Goal: Task Accomplishment & Management: Complete application form

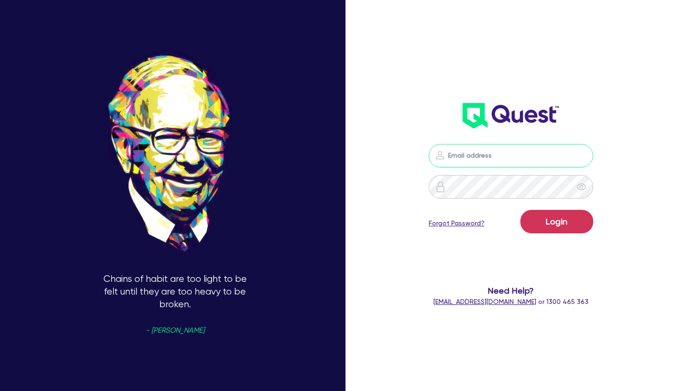
click at [465, 158] on input "email" at bounding box center [511, 156] width 165 height 24
type input "info@scfsfinance.com.au"
click at [463, 200] on form "info@scfsfinance.com.au Login Forgot Password? Need Help? help@quest.finance or…" at bounding box center [511, 225] width 178 height 163
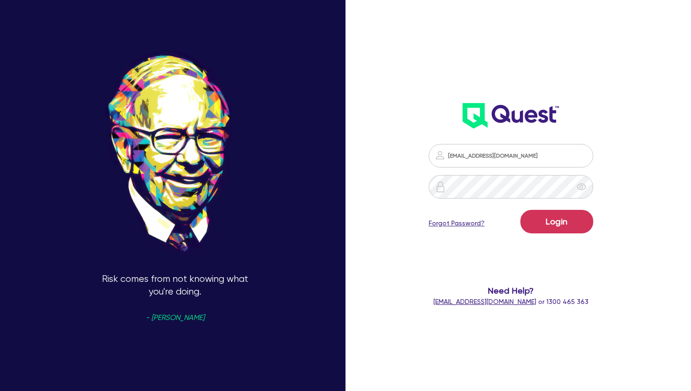
click at [450, 223] on link "Forgot Password?" at bounding box center [457, 223] width 56 height 10
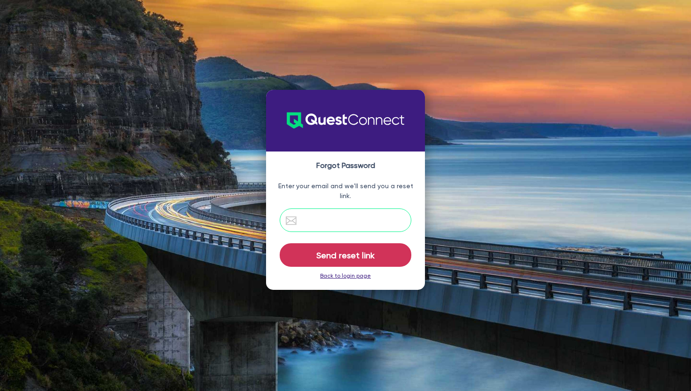
click at [315, 223] on input "email" at bounding box center [346, 220] width 132 height 24
type input "info@scfsfinance.com.au"
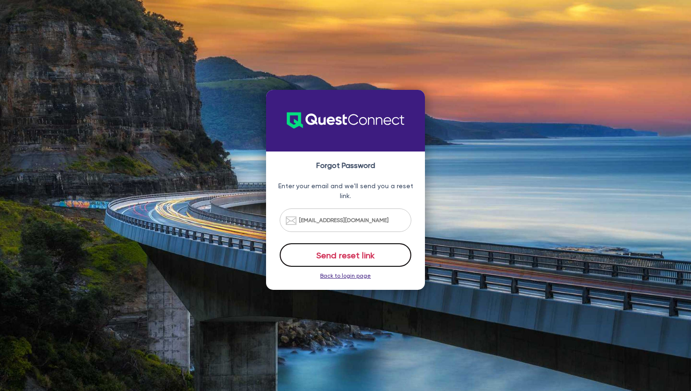
click at [347, 257] on button "Send reset link" at bounding box center [346, 255] width 132 height 24
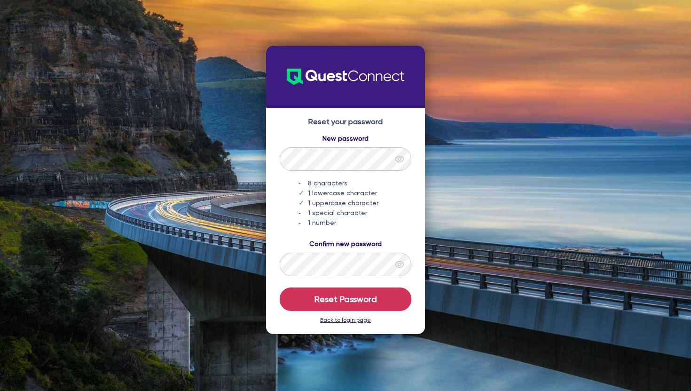
click at [398, 158] on icon "eye" at bounding box center [399, 159] width 9 height 7
click at [402, 264] on icon "eye" at bounding box center [399, 264] width 9 height 9
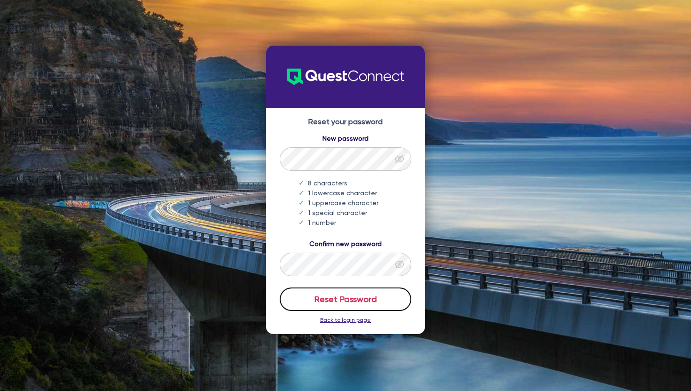
click at [336, 298] on button "Reset Password" at bounding box center [346, 299] width 132 height 24
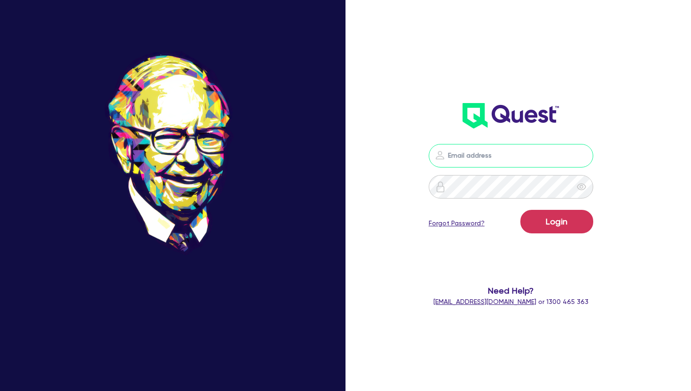
type input "info@scfsfinance.com.au"
click at [584, 186] on icon "eye" at bounding box center [581, 186] width 9 height 9
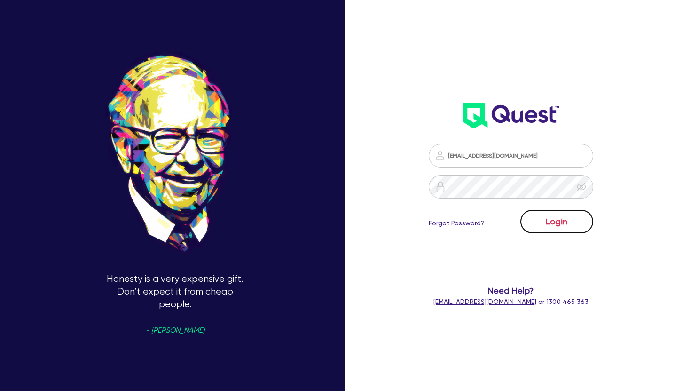
click at [561, 223] on button "Login" at bounding box center [556, 222] width 73 height 24
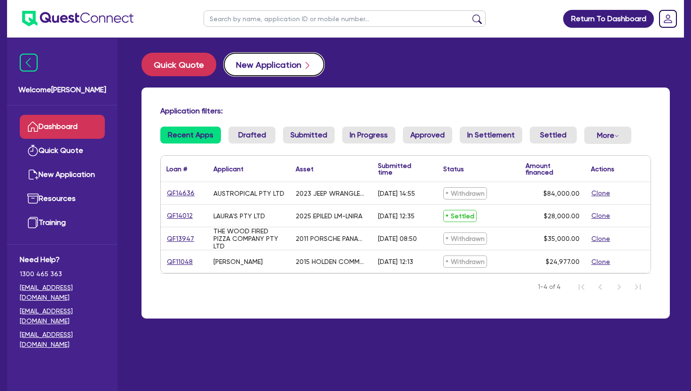
click at [249, 65] on button "New Application" at bounding box center [274, 65] width 101 height 24
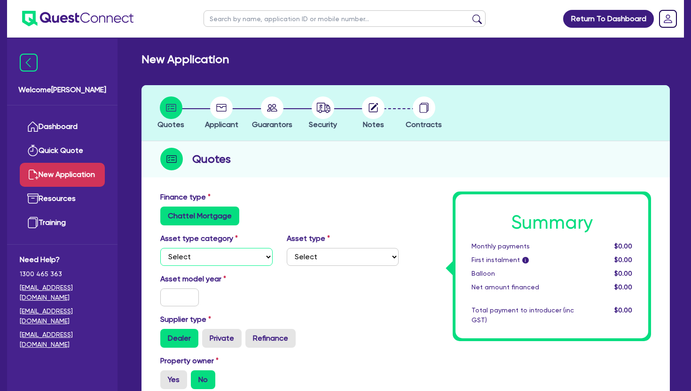
click at [205, 258] on select "Select Cars and light trucks Primary assets Secondary assets Tertiary assets" at bounding box center [216, 257] width 112 height 18
select select "TERTIARY_ASSETS"
click at [313, 259] on select "Select Beauty equipment IT equipment IT software Watercraft Other" at bounding box center [343, 257] width 112 height 18
select select "OTHER_TERTIARY"
click at [166, 298] on input "text" at bounding box center [179, 297] width 39 height 18
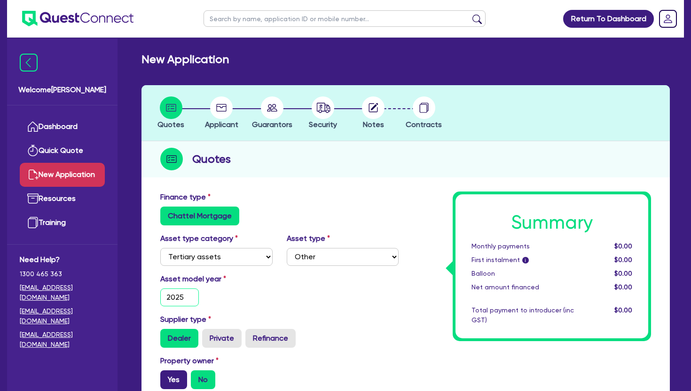
type input "2025"
click at [170, 377] on label "Yes" at bounding box center [173, 379] width 27 height 19
click at [166, 376] on input "Yes" at bounding box center [163, 373] width 6 height 6
radio input "true"
click at [191, 370] on input "No" at bounding box center [194, 373] width 6 height 6
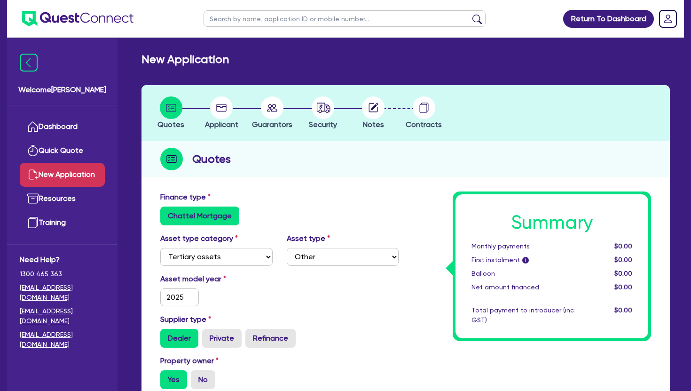
radio input "true"
click at [160, 370] on input "Yes" at bounding box center [163, 373] width 6 height 6
radio input "true"
click at [403, 302] on div "Asset model year 2025" at bounding box center [279, 293] width 252 height 40
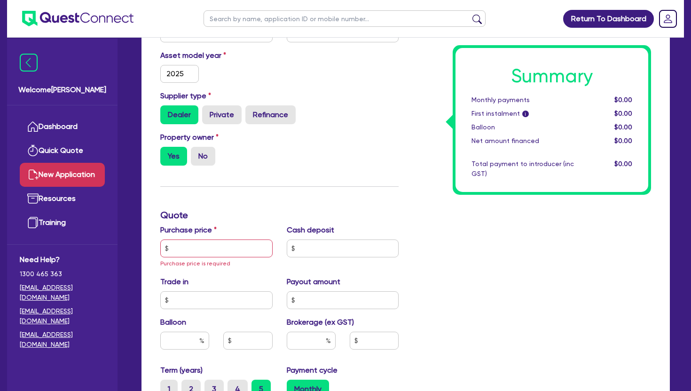
scroll to position [226, 0]
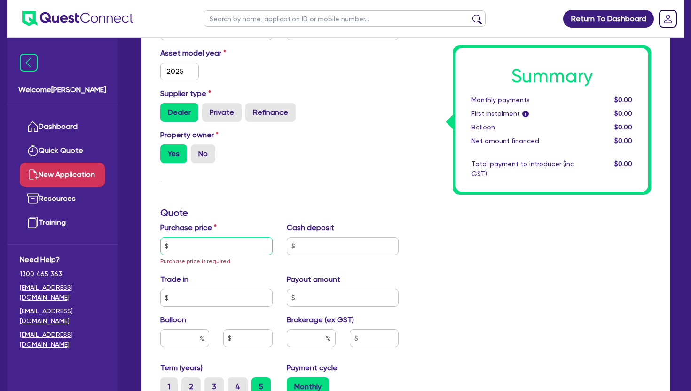
click at [187, 247] on input "text" at bounding box center [216, 246] width 112 height 18
type input "4,400"
click at [311, 249] on input "text" at bounding box center [343, 246] width 112 height 18
type input "0"
click at [194, 296] on input "text" at bounding box center [216, 298] width 112 height 18
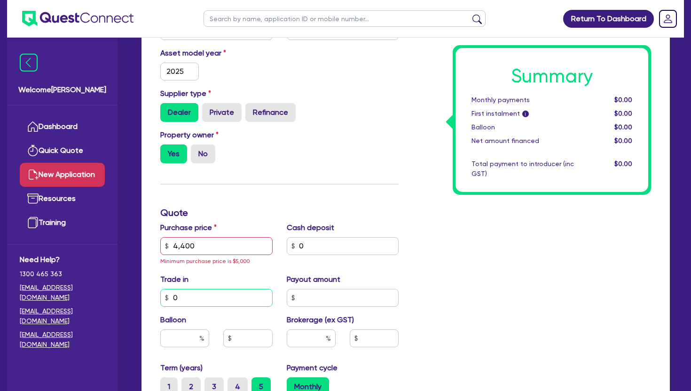
type input "0"
click at [305, 304] on input "text" at bounding box center [343, 298] width 112 height 18
type input "0"
drag, startPoint x: 170, startPoint y: 338, endPoint x: 170, endPoint y: 332, distance: 5.6
click at [170, 338] on input "text" at bounding box center [184, 338] width 49 height 18
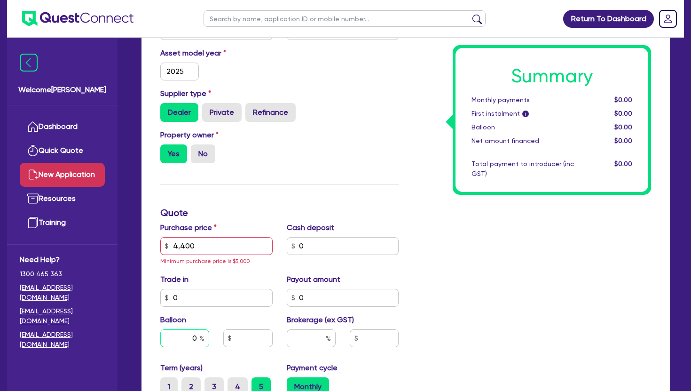
type input "0"
click at [301, 343] on input "text" at bounding box center [311, 338] width 49 height 18
type input "0"
click at [379, 340] on input "text" at bounding box center [374, 338] width 49 height 18
click at [426, 312] on div "Summary Monthly payments $0.00 First instalment i $0.00 Balloon $0.00 Net amoun…" at bounding box center [532, 251] width 252 height 571
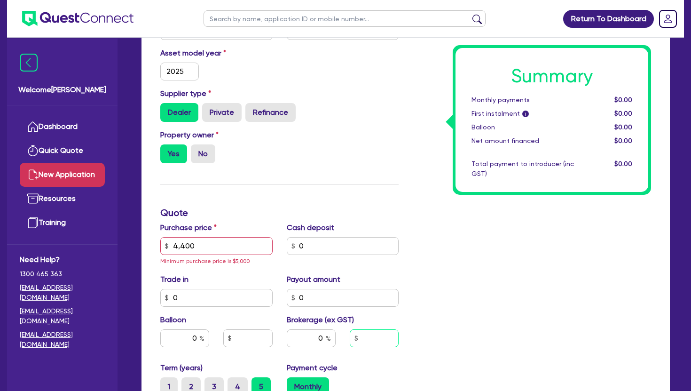
click at [366, 336] on input "text" at bounding box center [374, 338] width 49 height 18
type input "0"
click at [194, 386] on label "2" at bounding box center [190, 386] width 19 height 19
click at [188, 383] on input "2" at bounding box center [184, 380] width 6 height 6
radio input "true"
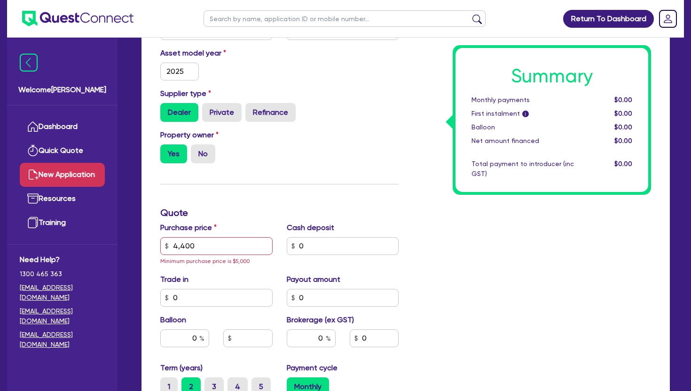
click at [505, 290] on div "Summary Monthly payments $0.00 First instalment i $0.00 Balloon $0.00 Net amoun…" at bounding box center [532, 251] width 252 height 571
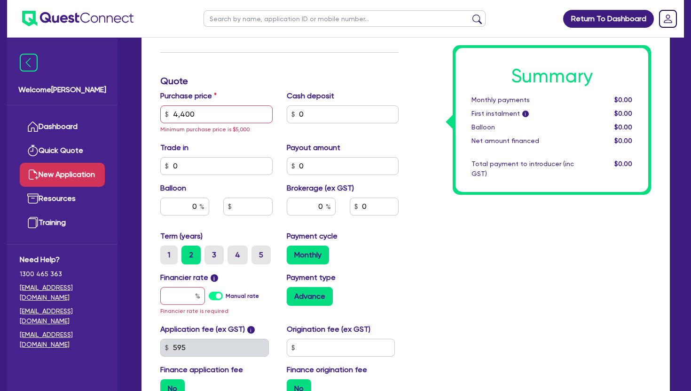
scroll to position [376, 0]
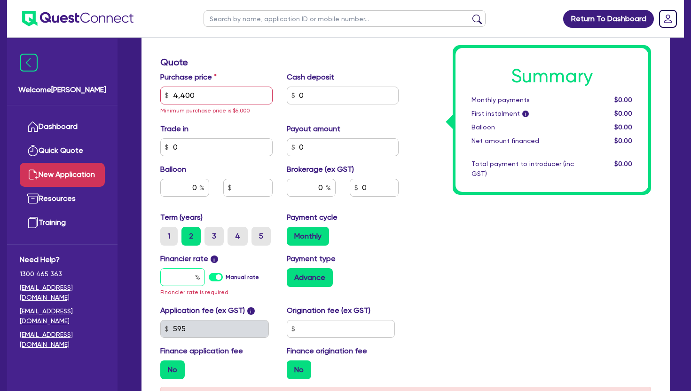
click at [174, 278] on input "text" at bounding box center [182, 277] width 45 height 18
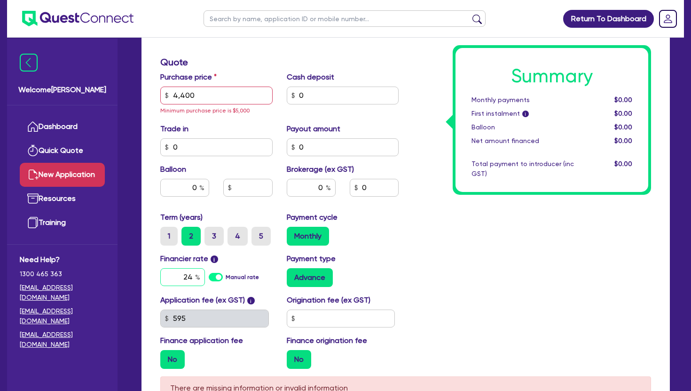
type input "24"
click at [299, 320] on input "text" at bounding box center [341, 318] width 109 height 18
type input "0"
click at [473, 301] on div "Summary Monthly payments $0.00 First instalment i $0.00 Balloon $0.00 Net amoun…" at bounding box center [532, 95] width 252 height 561
click at [197, 97] on input "4,400" at bounding box center [216, 96] width 112 height 18
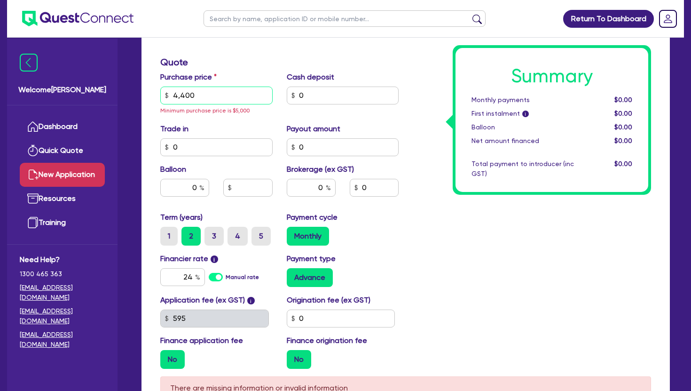
click at [197, 94] on input "4,400" at bounding box center [216, 96] width 112 height 18
drag, startPoint x: 195, startPoint y: 95, endPoint x: 170, endPoint y: 91, distance: 24.7
click at [170, 91] on input "4,400" at bounding box center [216, 96] width 112 height 18
type input "5,000"
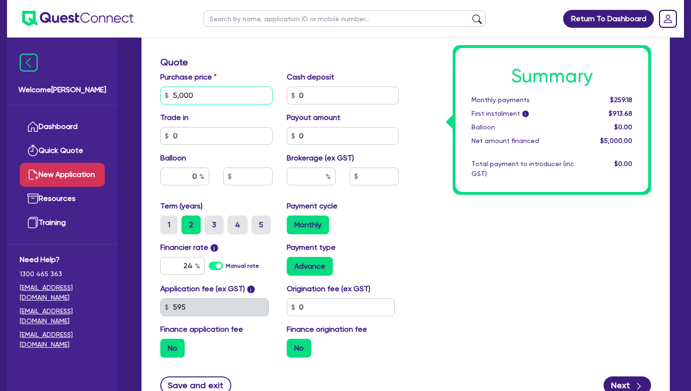
type input "5,000"
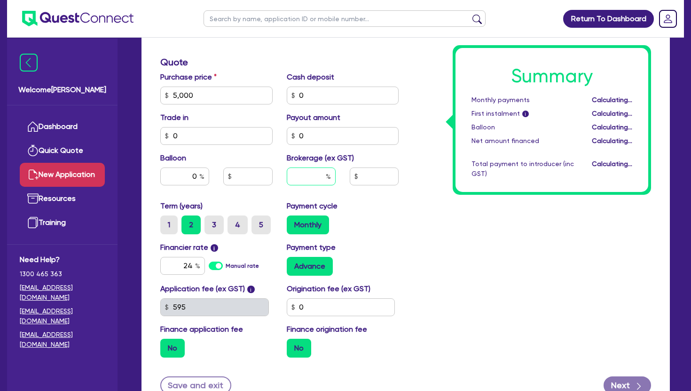
click at [306, 182] on input "text" at bounding box center [311, 176] width 49 height 18
type input "0"
click at [627, 382] on button "Next" at bounding box center [627, 385] width 47 height 18
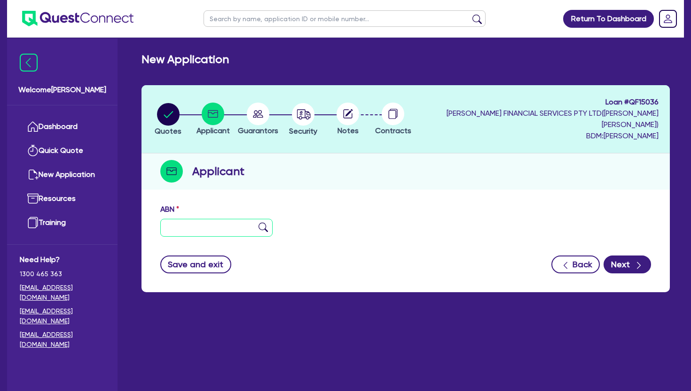
click at [179, 231] on input "text" at bounding box center [216, 228] width 112 height 18
type input "85 275 474 089"
click at [625, 261] on button "Next" at bounding box center [627, 264] width 47 height 18
type input "The Trustee for [PERSON_NAME] Family Trust"
type input "ALC Air Conditioning & Refrigeration"
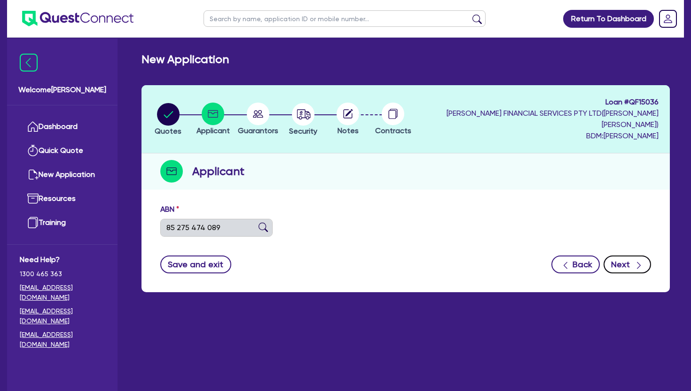
select select "TRUST"
type input "26/06/2015"
type input "01/07/2015"
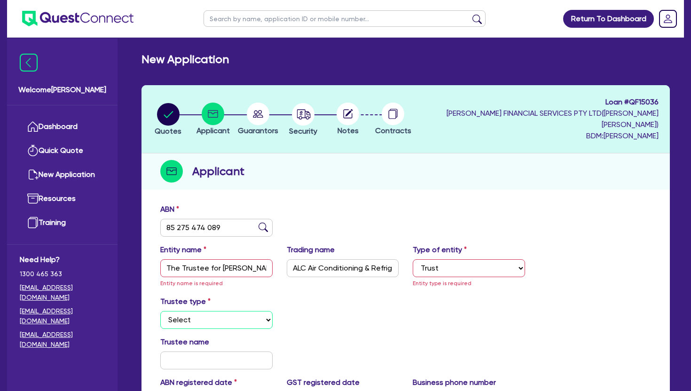
click at [212, 320] on select "Select Individual Company" at bounding box center [216, 320] width 112 height 18
select select "COMPANY"
click at [173, 364] on input "text" at bounding box center [216, 360] width 112 height 18
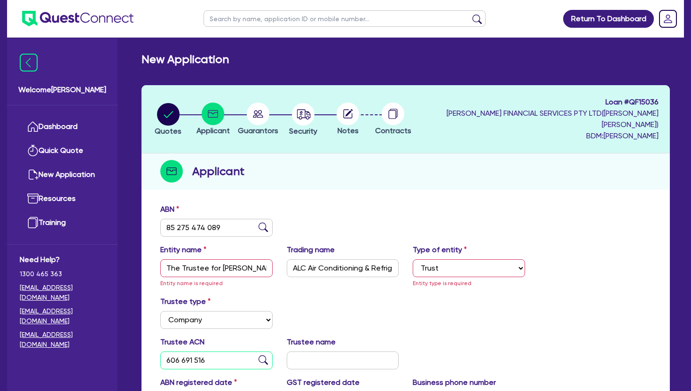
type input "606 691 516"
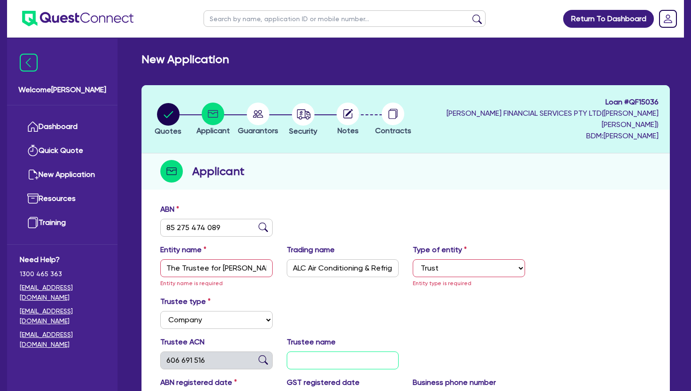
click at [298, 363] on input "text" at bounding box center [343, 360] width 112 height 18
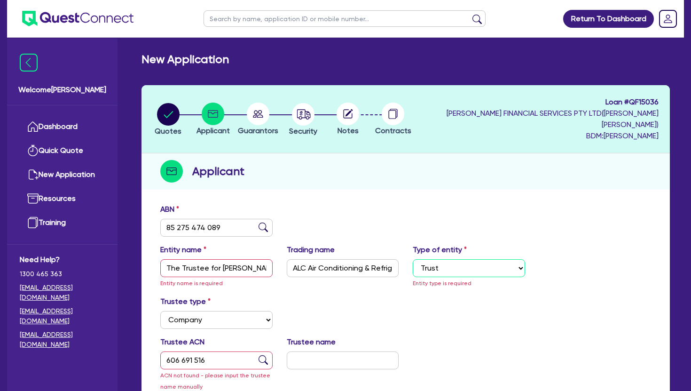
click at [520, 267] on select "Select Sole Trader Company Partnership Trust" at bounding box center [469, 268] width 112 height 18
click at [263, 357] on img at bounding box center [263, 359] width 9 height 9
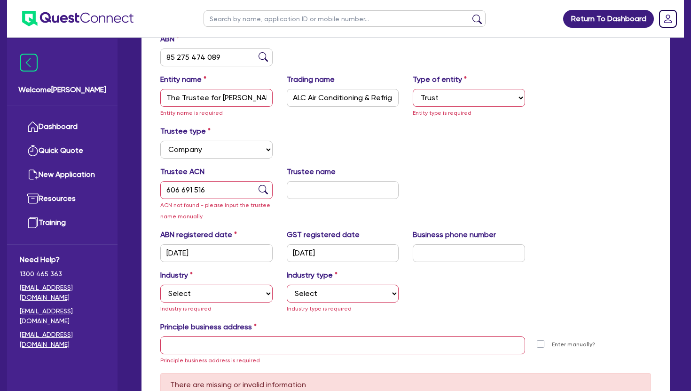
scroll to position [188, 0]
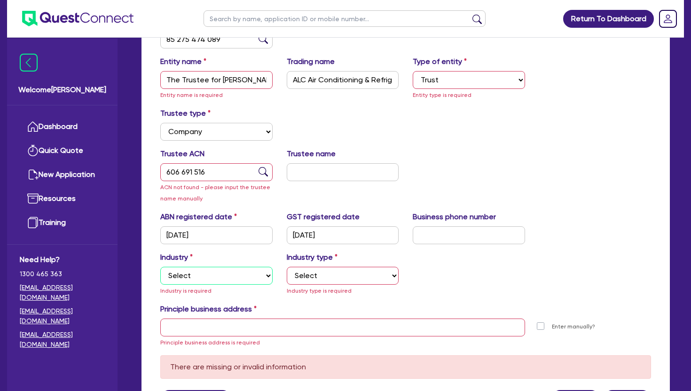
click at [187, 276] on select "Select Accomodation & Food Services Administrative & Support Services Agricultu…" at bounding box center [216, 276] width 112 height 18
select select "BUILDING_CONSTRUCTION"
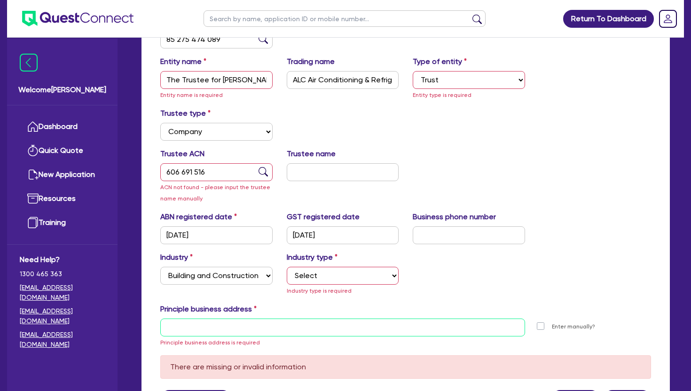
click at [186, 324] on input "text" at bounding box center [342, 327] width 365 height 18
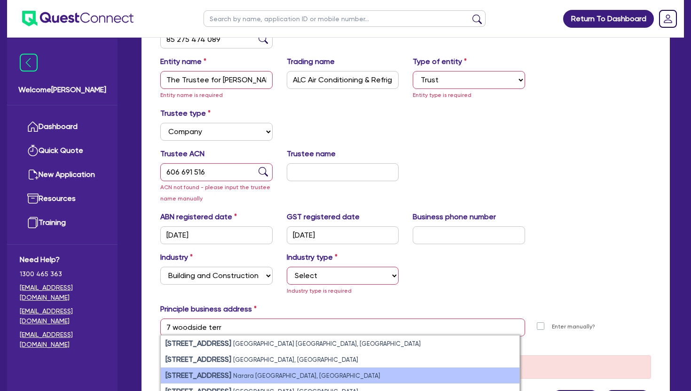
click at [182, 378] on strong "7 Woodside Terrace" at bounding box center [199, 375] width 66 height 9
type input "7 Woodside Terrace Narara NSW 2250"
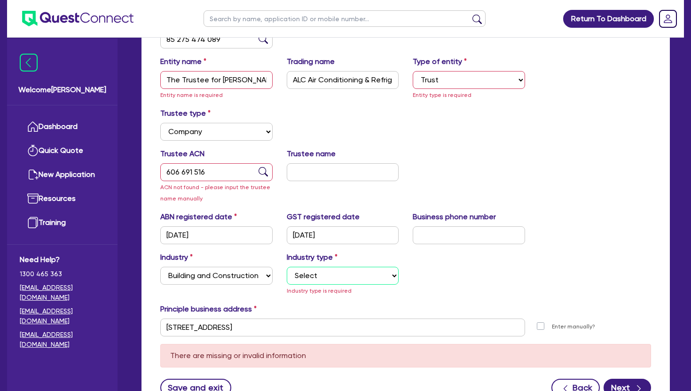
click at [329, 281] on select "Select Trades People Providing Services Direct to Consumers Trades People Provi…" at bounding box center [343, 276] width 112 height 18
select select "TRADES_SERVICES_CONSUMERS"
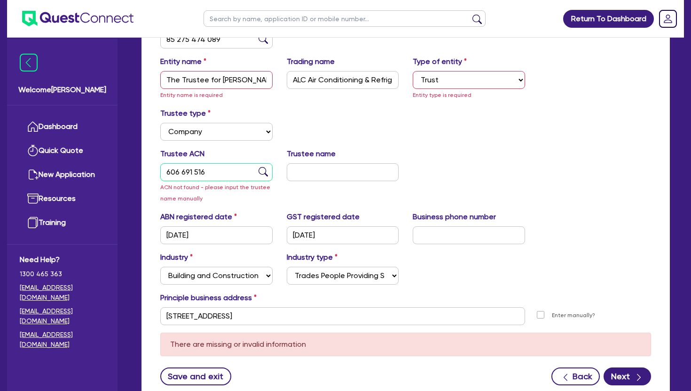
click at [213, 172] on input "606 691 516" at bounding box center [216, 172] width 112 height 18
click at [168, 174] on input "606 691 516" at bounding box center [216, 172] width 112 height 18
click at [224, 133] on select "Select Individual Company" at bounding box center [216, 132] width 112 height 18
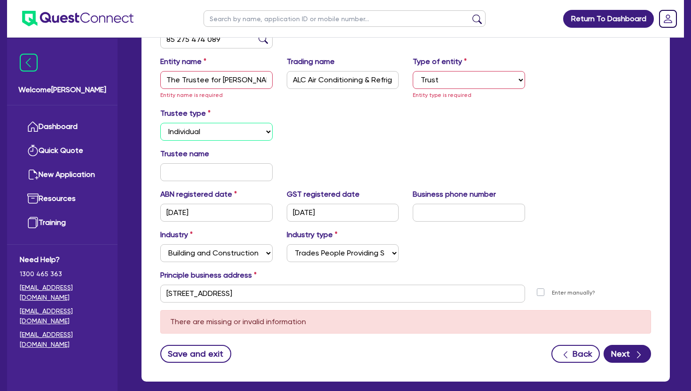
click at [188, 134] on select "Select Individual Company" at bounding box center [216, 132] width 112 height 18
select select "COMPANY"
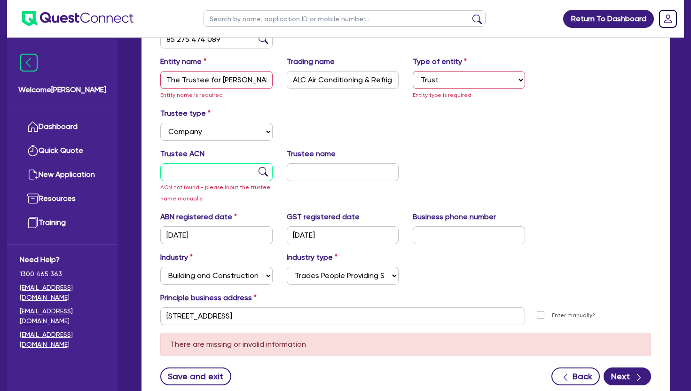
click at [176, 171] on input "text" at bounding box center [216, 172] width 112 height 18
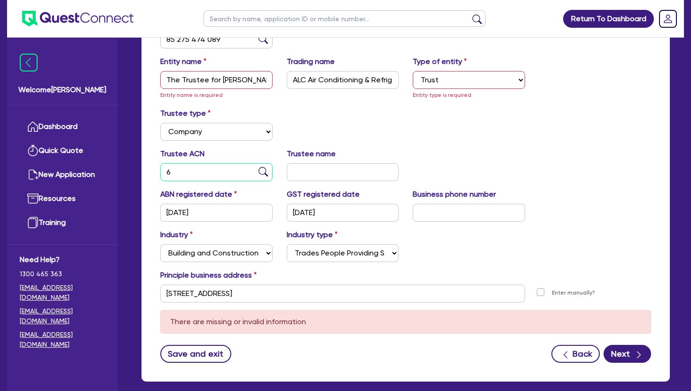
drag, startPoint x: 187, startPoint y: 175, endPoint x: 187, endPoint y: 169, distance: 6.1
click at [187, 172] on input "6" at bounding box center [216, 172] width 112 height 18
type input "606 691 516"
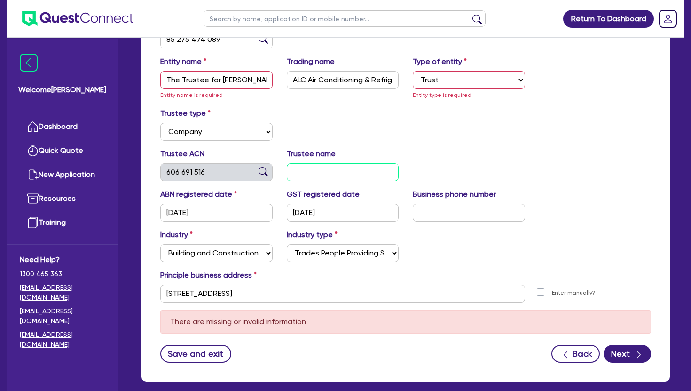
click at [299, 181] on input "text" at bounding box center [343, 172] width 112 height 18
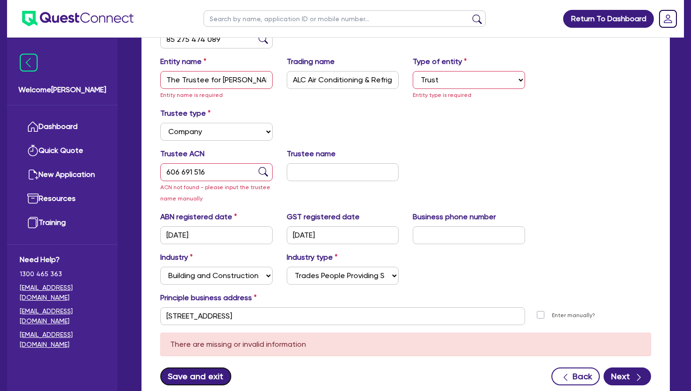
click at [206, 375] on button "Save and exit" at bounding box center [195, 376] width 71 height 18
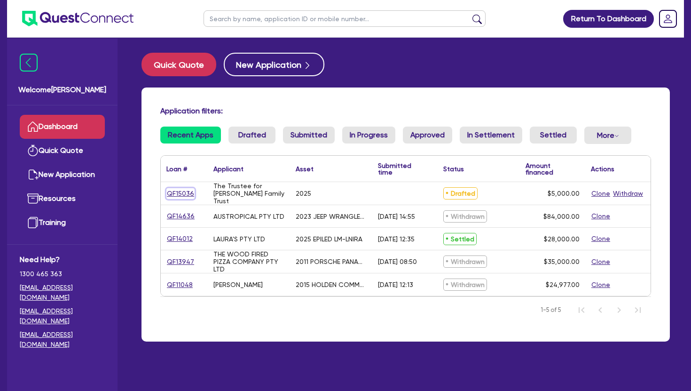
click at [179, 196] on link "QF15036" at bounding box center [180, 193] width 28 height 11
select select "TERTIARY_ASSETS"
select select "OTHER_TERTIARY"
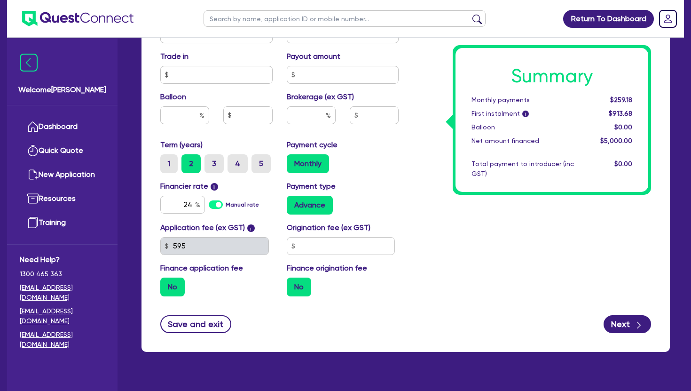
scroll to position [451, 0]
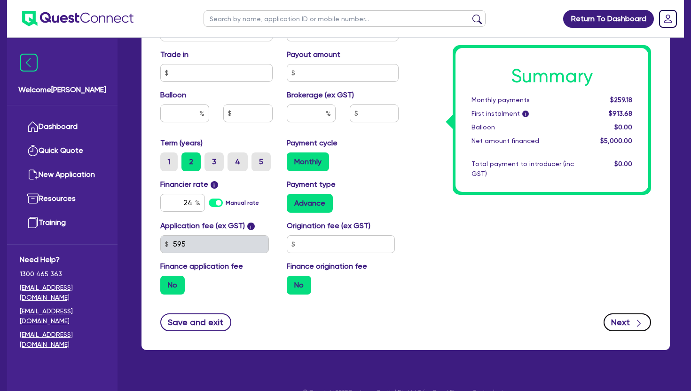
click at [624, 319] on button "Next" at bounding box center [627, 322] width 47 height 18
type input "5,000"
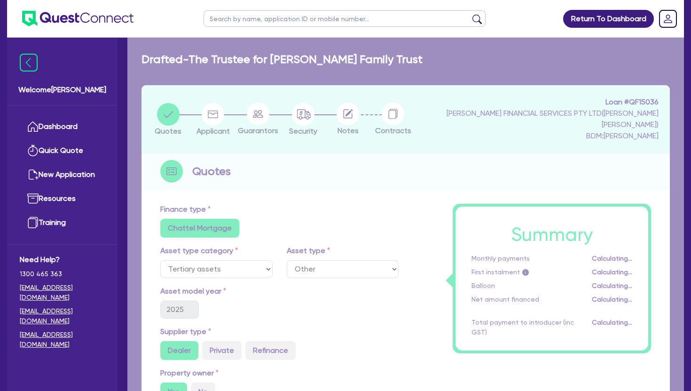
select select "TRUST"
select select "COMPANY"
select select "BUILDING_CONSTRUCTION"
select select "TRADES_SERVICES_CONSUMERS"
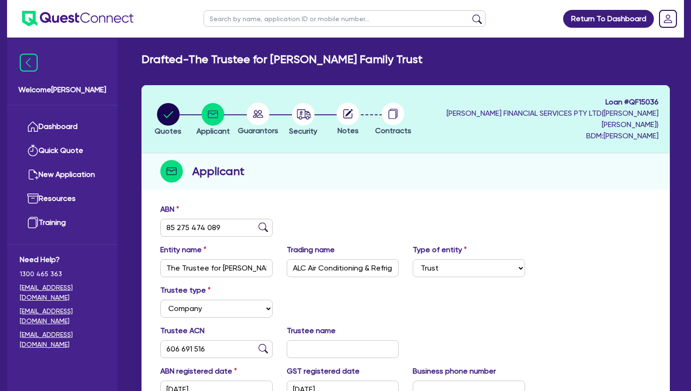
click at [606, 199] on div "ABN 85 275 474 089 Entity name The Trustee for Mills Family Trust Trading name …" at bounding box center [406, 363] width 528 height 328
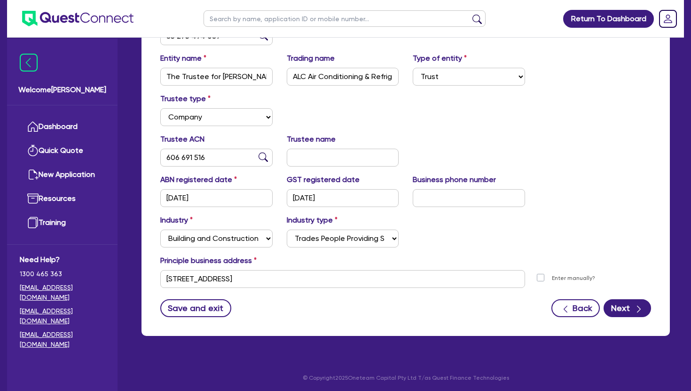
scroll to position [193, 0]
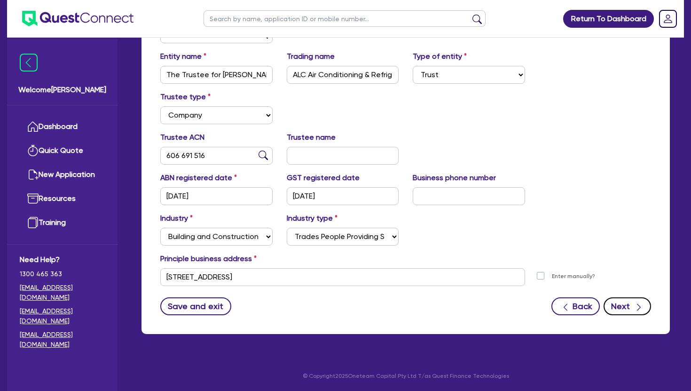
click at [627, 308] on button "Next" at bounding box center [627, 306] width 47 height 18
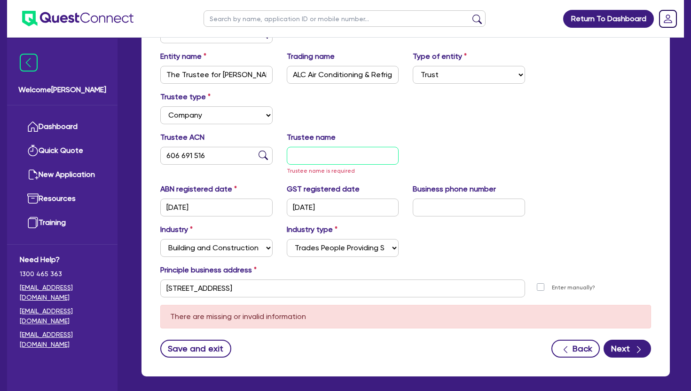
click at [301, 155] on input "text" at bounding box center [343, 156] width 112 height 18
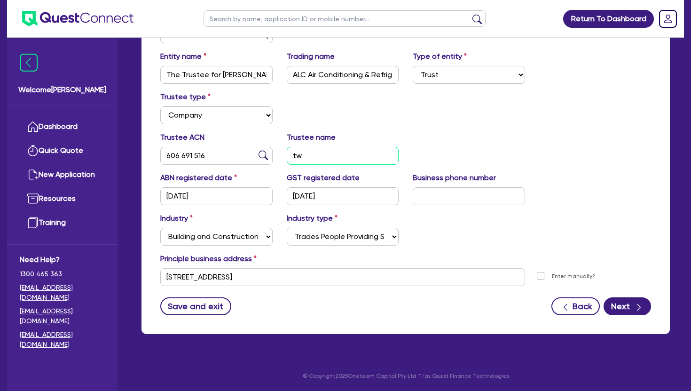
type input "t"
type input "Triple Two Industries Pty Ltd"
click at [625, 308] on button "Next" at bounding box center [627, 306] width 47 height 18
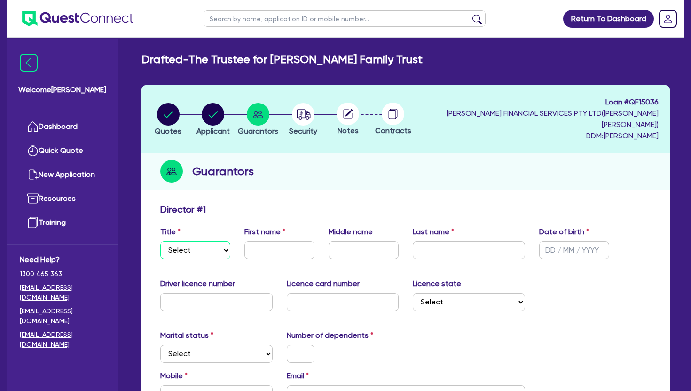
click at [181, 252] on select "Select Mr Mrs Ms Miss Dr" at bounding box center [195, 250] width 70 height 18
select select "MR"
click at [260, 250] on input "text" at bounding box center [279, 250] width 70 height 18
type input "Alec"
click at [351, 250] on input "text" at bounding box center [364, 250] width 70 height 18
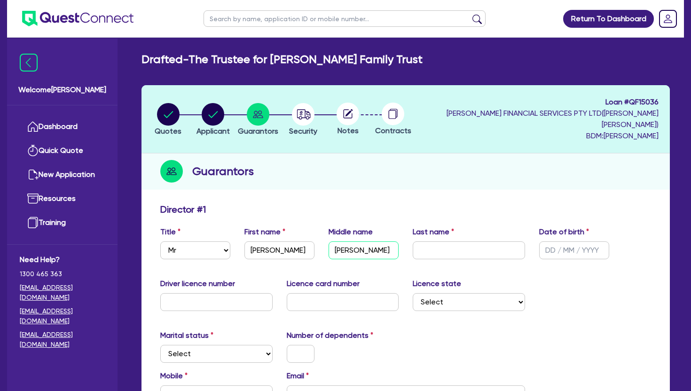
drag, startPoint x: 351, startPoint y: 249, endPoint x: 378, endPoint y: 251, distance: 26.8
click at [352, 249] on input "James" at bounding box center [364, 250] width 70 height 18
type input "James"
click at [435, 255] on input "text" at bounding box center [469, 250] width 112 height 18
type input "Mills"
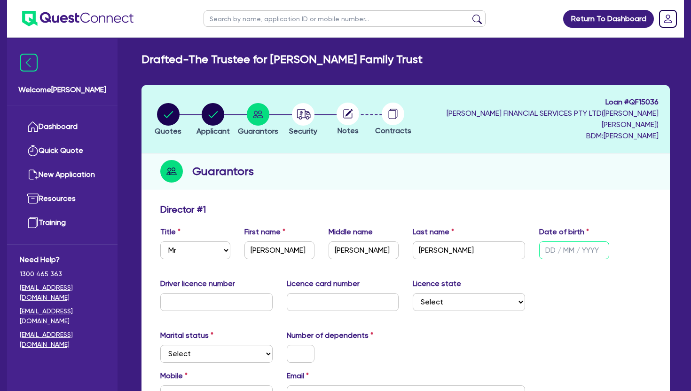
click at [546, 250] on input "text" at bounding box center [574, 250] width 70 height 18
type input "08/05/1991"
click at [179, 301] on input "text" at bounding box center [216, 302] width 112 height 18
type input "15735306"
click at [305, 307] on input "text" at bounding box center [343, 302] width 112 height 18
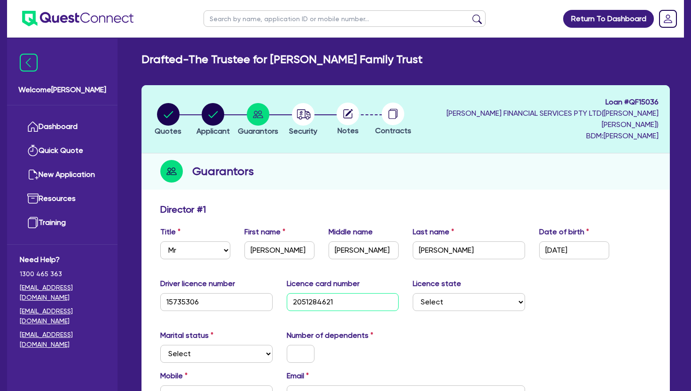
type input "2051284621"
click at [422, 307] on select "Select NSW VIC QLD TAS ACT SA NT WA" at bounding box center [469, 302] width 112 height 18
select select "NSW"
click at [213, 354] on select "Select Single Married De Facto / Partner" at bounding box center [216, 354] width 112 height 18
select select "MARRIED"
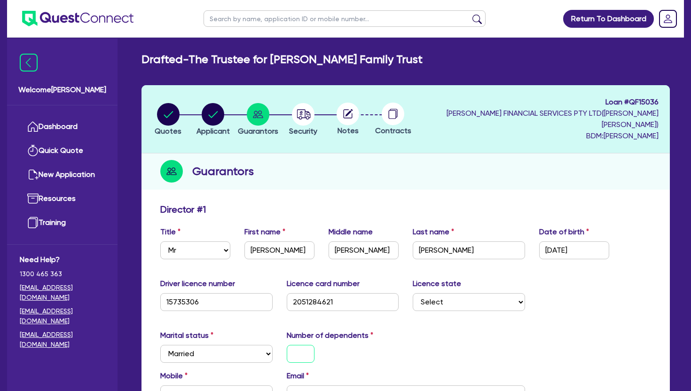
click at [293, 354] on input "text" at bounding box center [301, 354] width 28 height 18
click at [591, 286] on div "Driver licence number 15735306 Licence card number 2051284621 Licence state Sel…" at bounding box center [405, 298] width 505 height 40
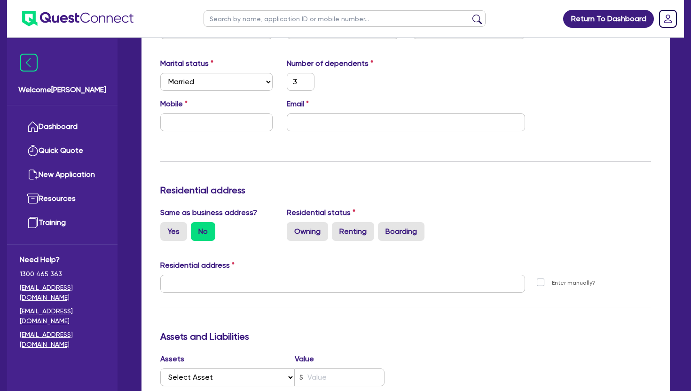
scroll to position [282, 0]
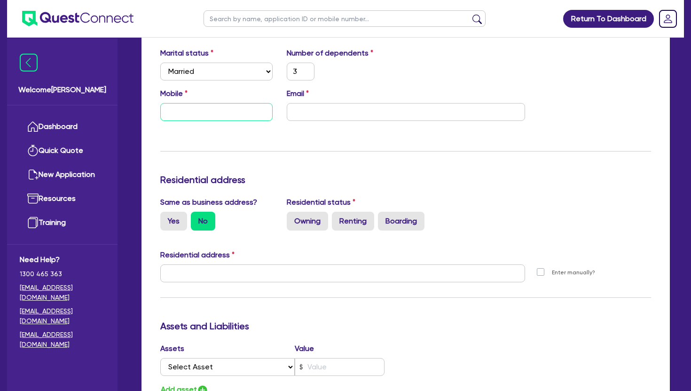
click at [175, 112] on input "text" at bounding box center [216, 112] width 112 height 18
type input "3"
type input "0"
type input "3"
type input "04"
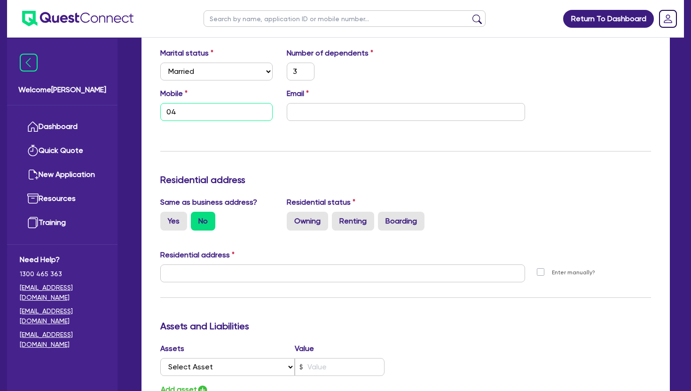
type input "3"
type input "041"
type input "3"
type input "0414"
type input "3"
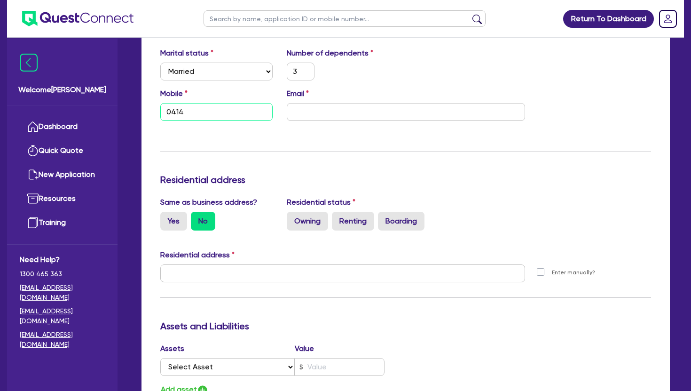
type input "0414 5"
type input "3"
type input "0414 58"
type input "3"
type input "0414 586"
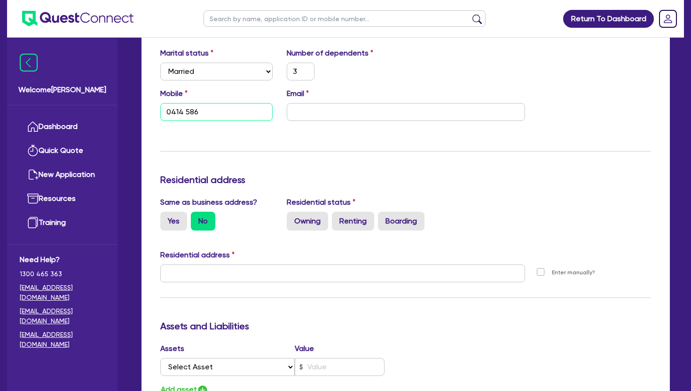
type input "3"
type input "0414 586 1"
type input "3"
type input "0414 586 11"
type input "3"
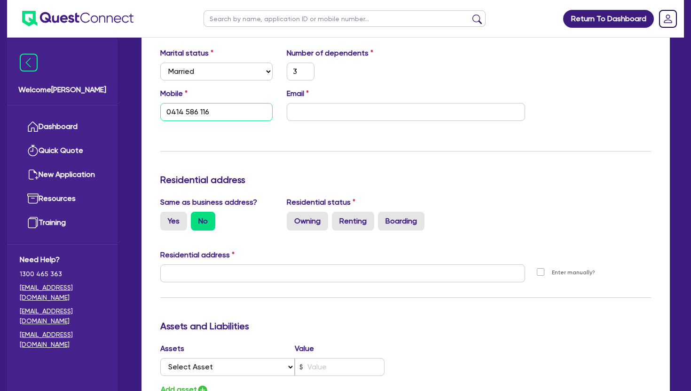
type input "0414 586 116"
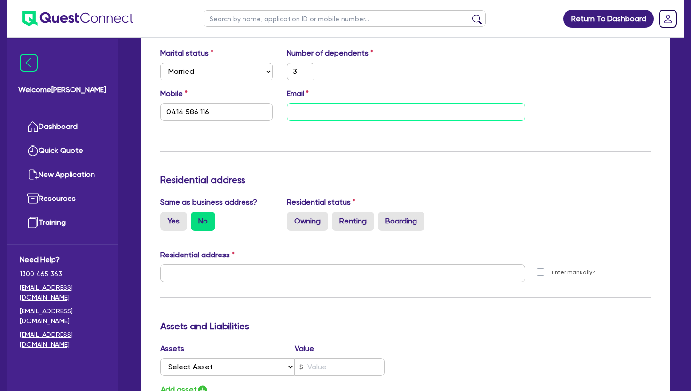
click at [302, 112] on input "email" at bounding box center [406, 112] width 238 height 18
type input "3"
type input "0414 586 116"
type input "a"
type input "3"
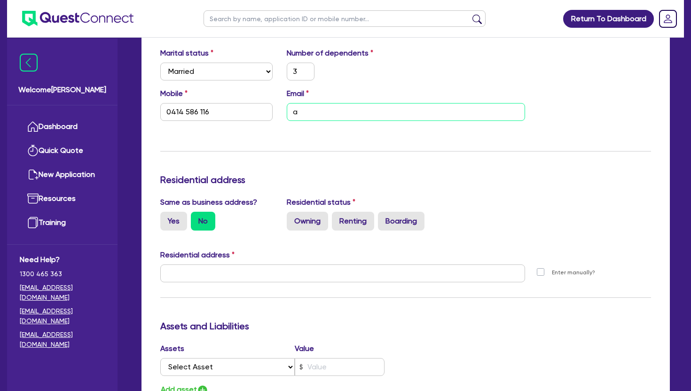
type input "0414 586 116"
type input "al"
type input "3"
type input "0414 586 116"
type input "ala"
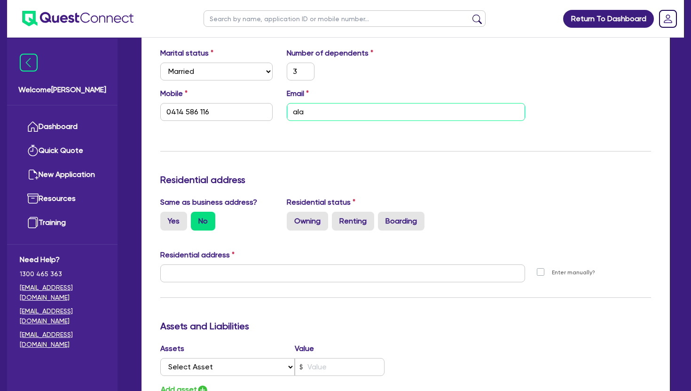
type input "3"
type input "0414 586 116"
type input "alai"
type input "3"
type input "0414 586 116"
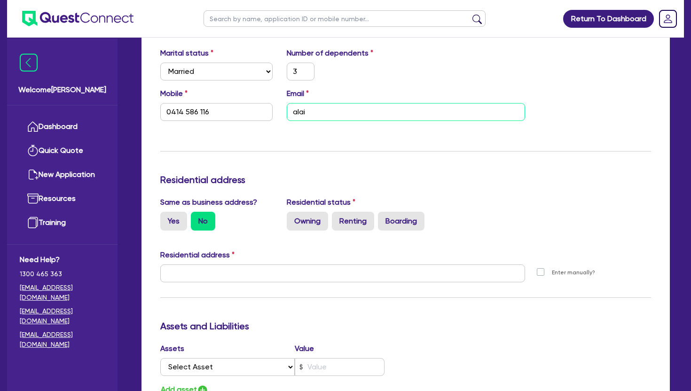
type input "alair"
type input "3"
type input "0414 586 116"
type input "alair."
type input "3"
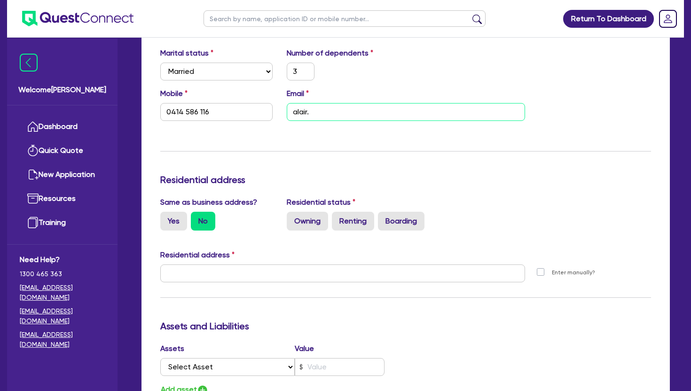
type input "0414 586 116"
type input "alair.c"
type input "3"
type input "0414 586 116"
type input "alair.cc"
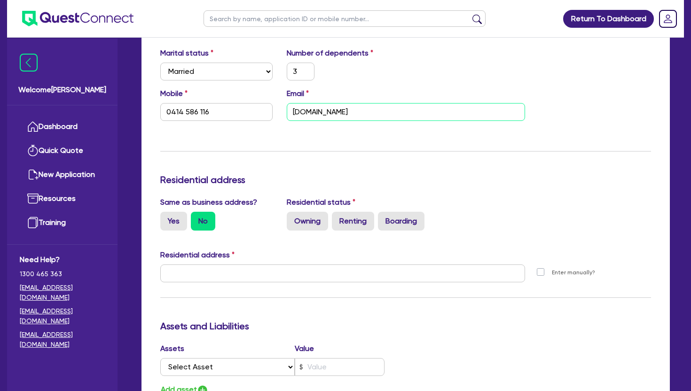
type input "3"
type input "0414 586 116"
type input "alair.cc@"
type input "3"
type input "0414 586 116"
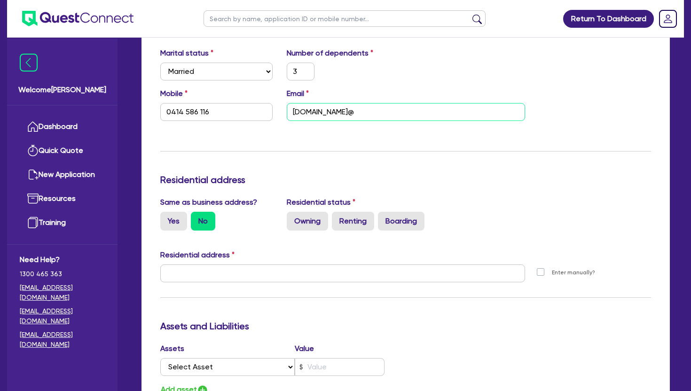
type input "alair.cc@g"
type input "3"
type input "0414 586 116"
type input "alair.cc@gm"
type input "3"
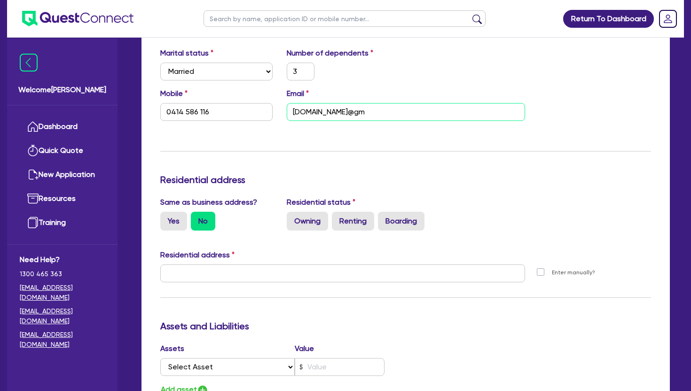
type input "0414 586 116"
type input "alair.cc@gma"
type input "3"
type input "0414 586 116"
type input "alair.cc@gmai"
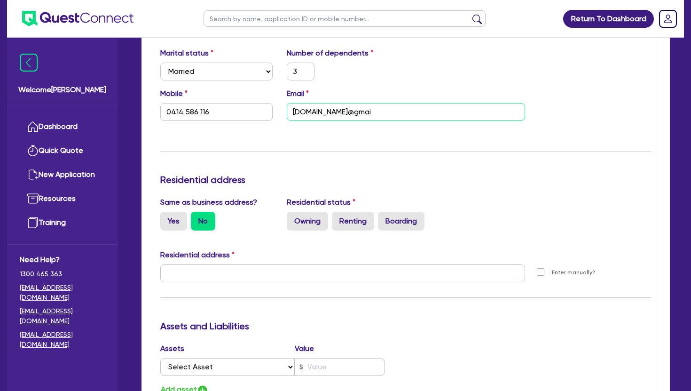
type input "3"
type input "0414 586 116"
type input "alair.cc@gmail"
type input "3"
type input "0414 586 116"
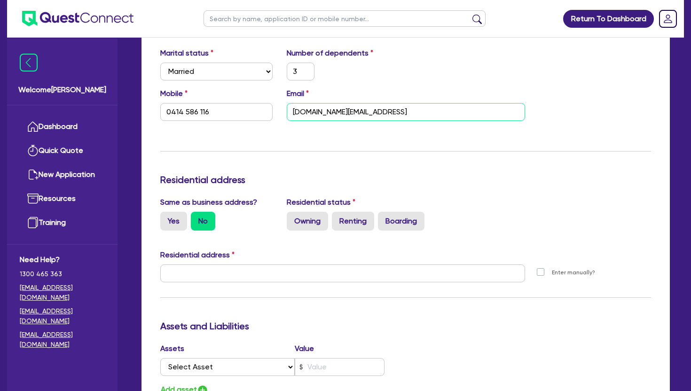
type input "alair.cc@gmail."
type input "3"
type input "0414 586 116"
type input "alair.cc@gmail.c"
type input "3"
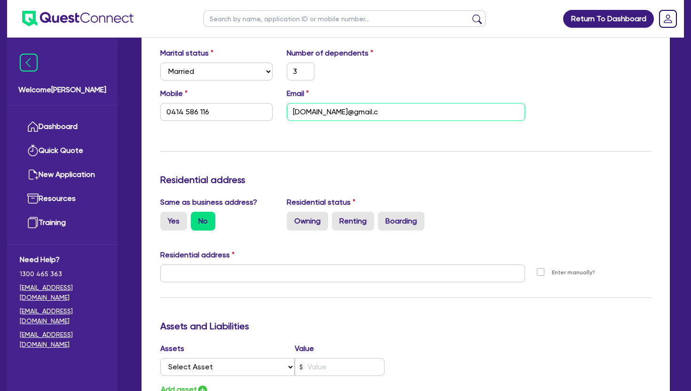
type input "0414 586 116"
type input "alair.cc@gmail.co"
type input "3"
type input "0414 586 116"
type input "alair.cc@gmail.com"
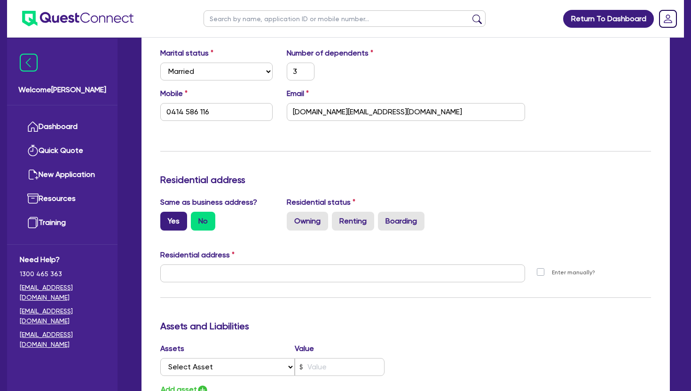
click at [170, 218] on label "Yes" at bounding box center [173, 221] width 27 height 19
click at [166, 218] on input "Yes" at bounding box center [163, 215] width 6 height 6
radio input "true"
type input "3"
type input "0414 586 116"
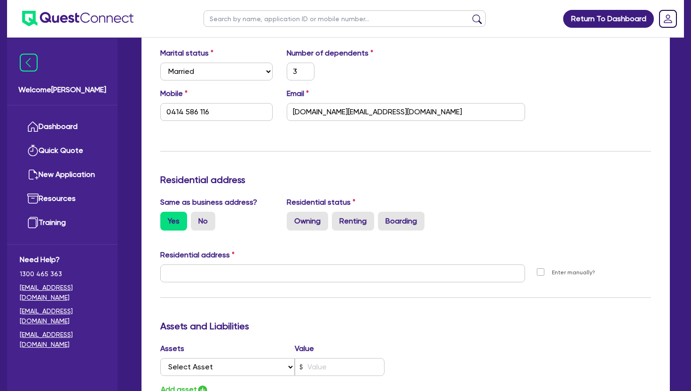
type input "7 Woodside Terrace Narara NSW 2250"
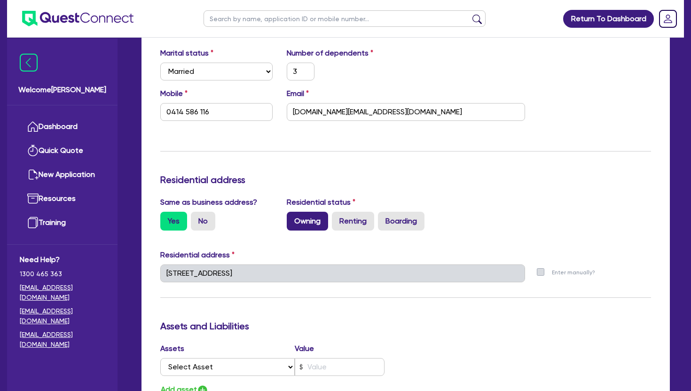
click at [302, 221] on label "Owning" at bounding box center [307, 221] width 41 height 19
click at [293, 218] on input "Owning" at bounding box center [290, 215] width 6 height 6
radio input "true"
type input "3"
type input "0414 586 116"
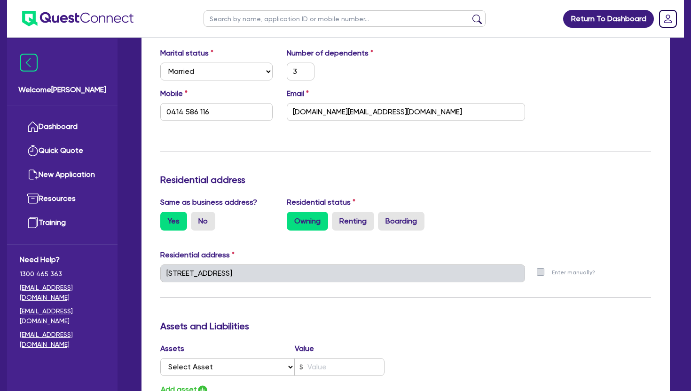
click at [505, 229] on div "Owning Renting Boarding" at bounding box center [406, 221] width 238 height 19
click at [291, 367] on select "Select Asset Cash Property Investment property Vehicle Truck Trailer Equipment …" at bounding box center [227, 367] width 134 height 18
select select "PROPERTY"
type input "3"
type input "0414 586 116"
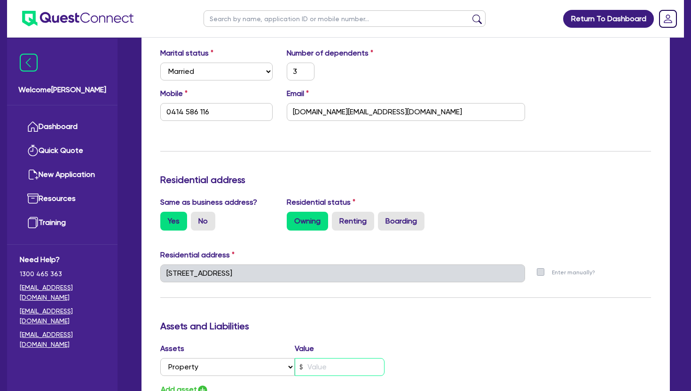
drag, startPoint x: 313, startPoint y: 371, endPoint x: 314, endPoint y: 365, distance: 6.2
click at [313, 366] on input "text" at bounding box center [340, 367] width 90 height 18
type input "3"
type input "0414 586 116"
type input "1"
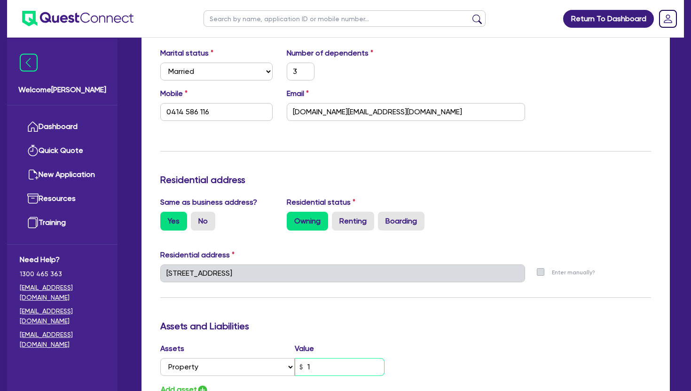
type input "3"
type input "0414 586 116"
type input "13"
type input "3"
type input "0414 586 116"
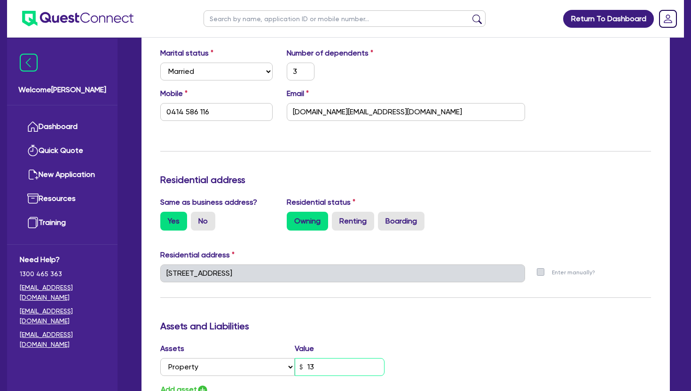
type input "130"
type input "3"
type input "0414 586 116"
type input "1,300"
type input "3"
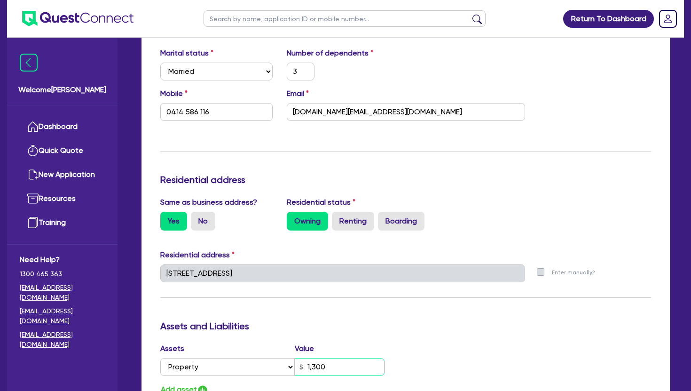
type input "0414 586 116"
type input "13,000"
type input "3"
type input "0414 586 116"
type input "130,000"
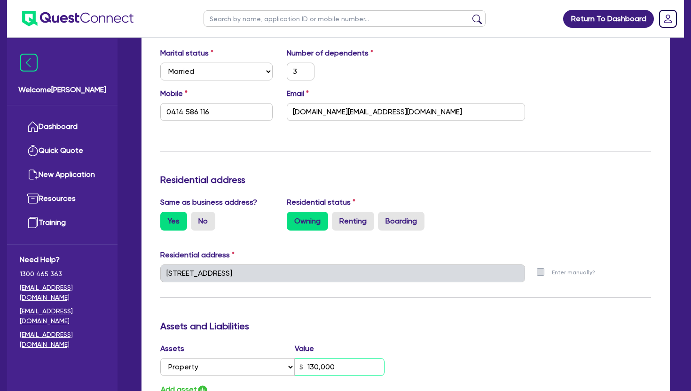
type input "3"
type input "0414 586 116"
type input "1,300,000"
type input "3"
type input "0414 586 116"
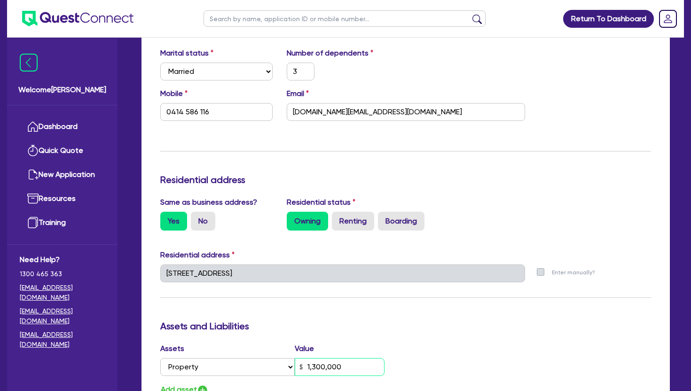
type input "13,000,000"
type input "3"
type input "0414 586 116"
type input "1,300,000"
click at [613, 221] on div "Same as business address? Yes No Residential status Owning Renting Boarding" at bounding box center [405, 217] width 505 height 41
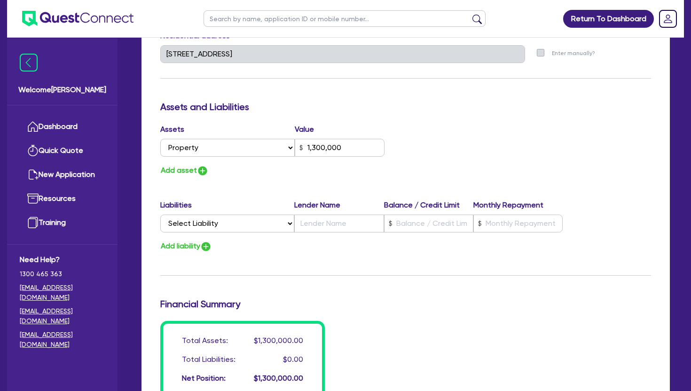
scroll to position [508, 0]
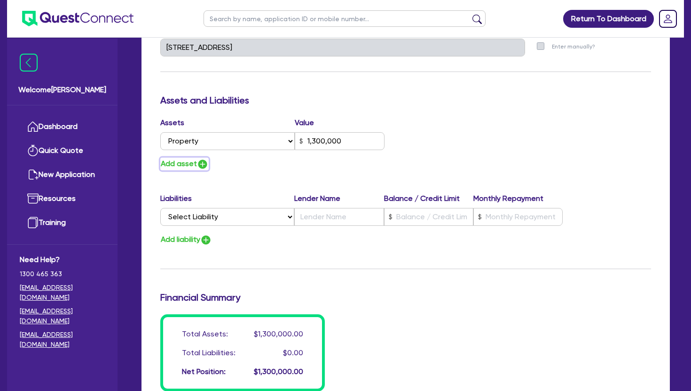
click at [180, 165] on button "Add asset" at bounding box center [184, 164] width 48 height 13
type input "3"
type input "0414 586 116"
type input "1,300,000"
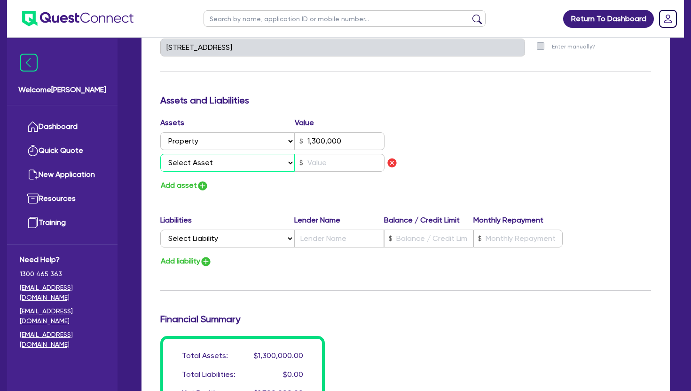
click at [186, 163] on select "Select Asset Cash Property Investment property Vehicle Truck Trailer Equipment …" at bounding box center [227, 163] width 134 height 18
select select "VEHICLE"
type input "3"
type input "0414 586 116"
type input "1,300,000"
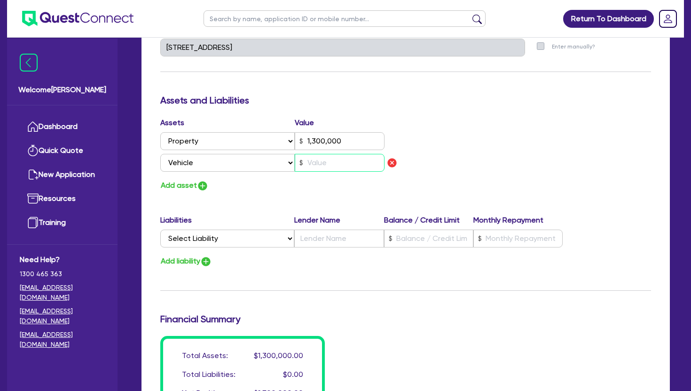
click at [309, 162] on input "text" at bounding box center [340, 163] width 90 height 18
type input "3"
type input "0414 586 116"
type input "1,300,000"
type input "3"
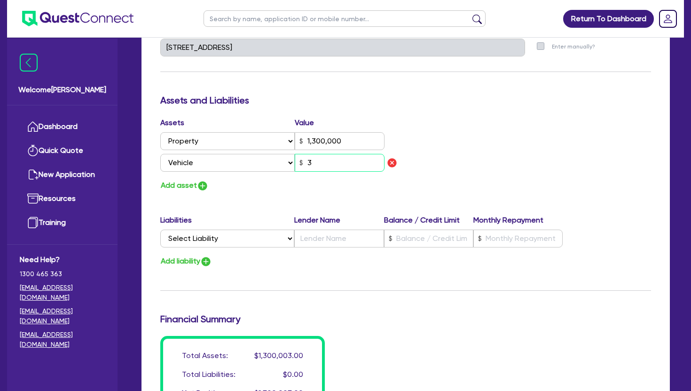
type input "3"
type input "0414 586 116"
type input "1,300,000"
type input "36"
type input "3"
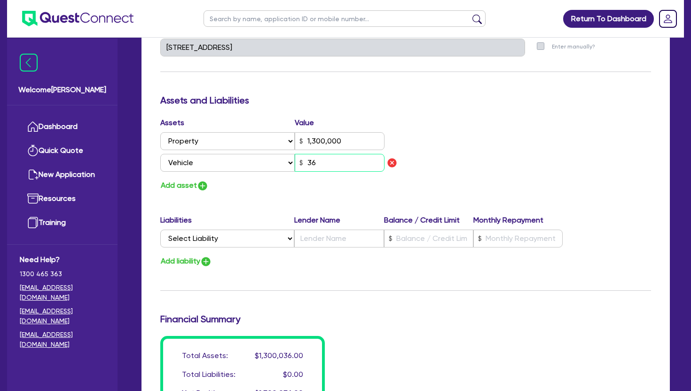
type input "0414 586 116"
type input "1,300,000"
type input "360"
type input "3"
type input "0414 586 116"
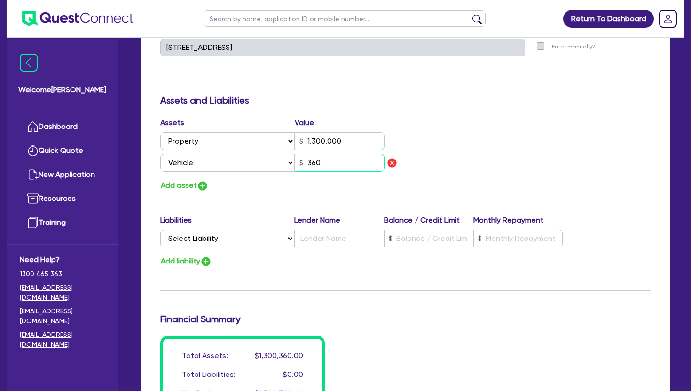
type input "1,300,000"
type input "3,600"
type input "3"
type input "0414 586 116"
type input "1,300,000"
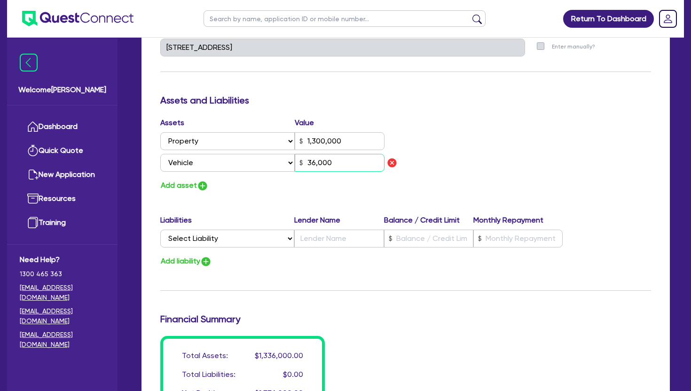
type input "36,000"
click at [231, 242] on select "Select Liability Credit card Mortgage Investment property loan Vehicle loan Tru…" at bounding box center [227, 238] width 134 height 18
select select "MORTGAGE"
type input "3"
type input "0414 586 116"
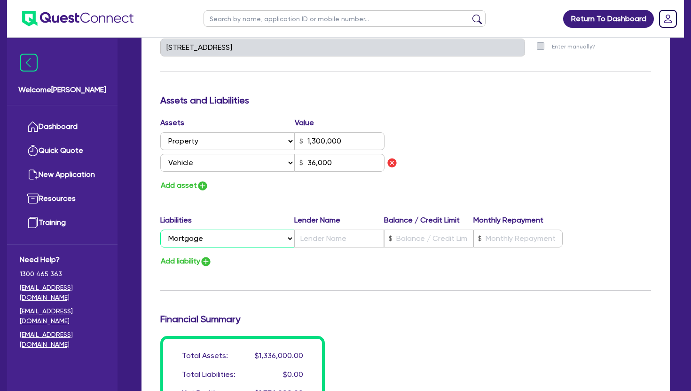
type input "1,300,000"
type input "36,000"
click at [307, 238] on input "text" at bounding box center [338, 238] width 89 height 18
type input "3"
type input "0414 586 116"
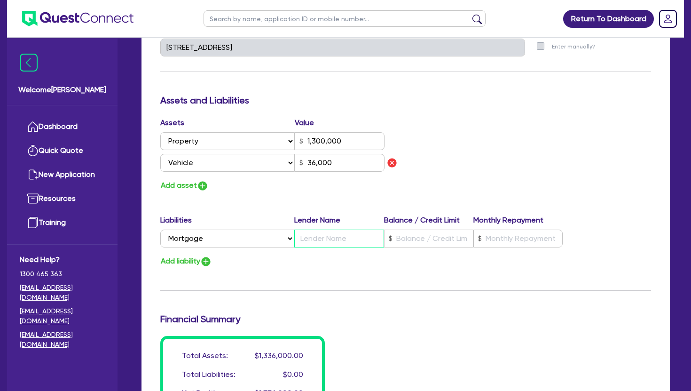
type input "1,300,000"
type input "M"
click at [308, 238] on input "M MONEY" at bounding box center [338, 238] width 89 height 18
click at [388, 238] on div at bounding box center [428, 238] width 89 height 18
click at [499, 243] on input "text" at bounding box center [517, 238] width 89 height 18
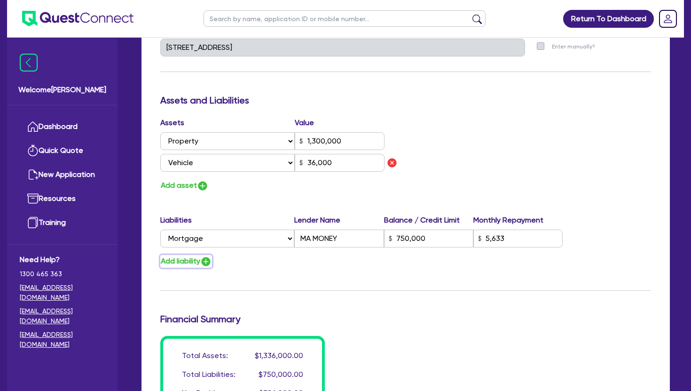
click at [177, 263] on button "Add liability" at bounding box center [186, 261] width 52 height 13
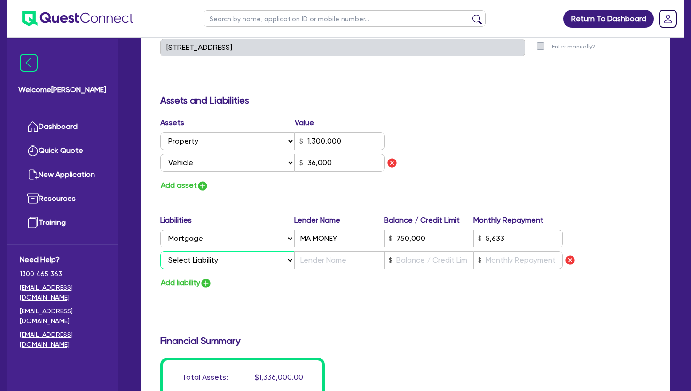
click at [191, 264] on select "Select Liability Credit card Mortgage Investment property loan Vehicle loan Tru…" at bounding box center [227, 260] width 134 height 18
click at [302, 260] on input "text" at bounding box center [338, 260] width 89 height 18
click at [399, 261] on input "text" at bounding box center [428, 260] width 89 height 18
click at [399, 262] on input "36,000" at bounding box center [428, 260] width 89 height 18
click at [490, 259] on input "text" at bounding box center [517, 260] width 89 height 18
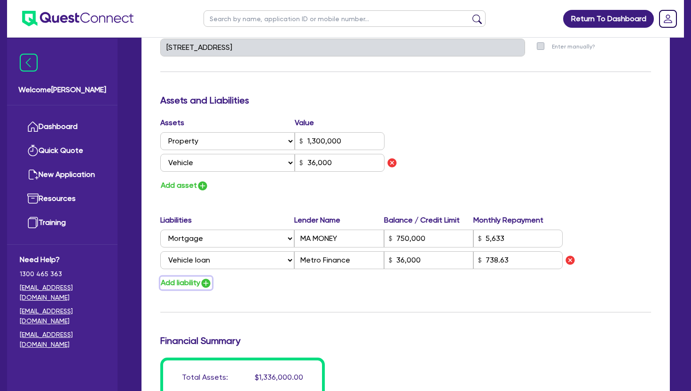
click at [177, 287] on button "Add liability" at bounding box center [186, 282] width 52 height 13
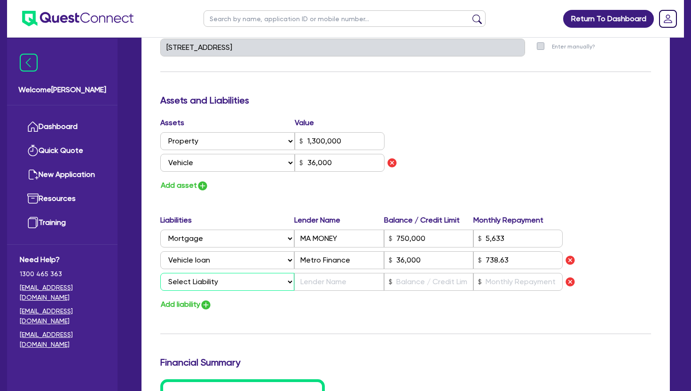
click at [195, 285] on select "Select Liability Credit card Mortgage Investment property loan Vehicle loan Tru…" at bounding box center [227, 282] width 134 height 18
click at [309, 282] on input "text" at bounding box center [338, 282] width 89 height 18
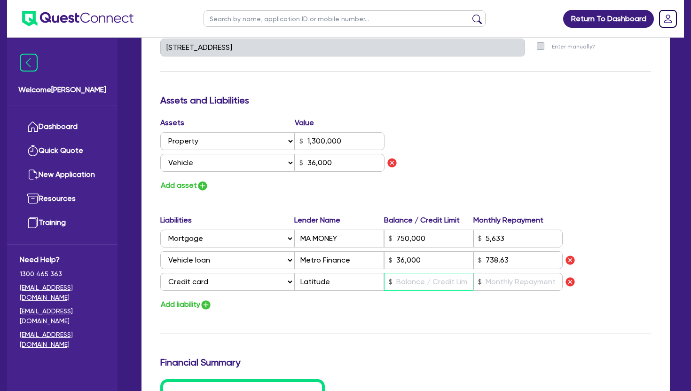
click at [403, 283] on input "text" at bounding box center [428, 282] width 89 height 18
click at [499, 284] on input "text" at bounding box center [517, 282] width 89 height 18
click at [598, 207] on div "Update residential status for Director #1 Boarding is only acceptable when the …" at bounding box center [405, 76] width 491 height 760
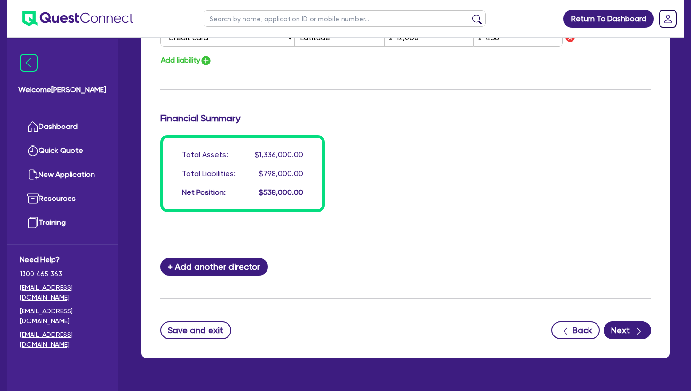
scroll to position [752, 0]
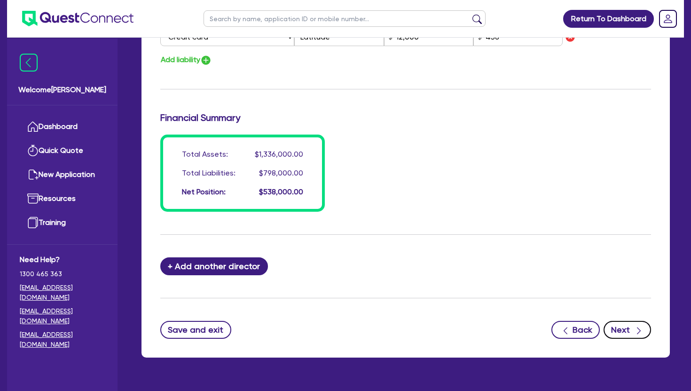
click at [626, 329] on button "Next" at bounding box center [627, 330] width 47 height 18
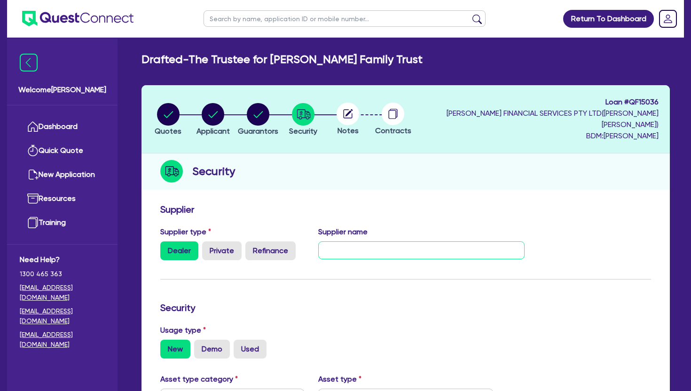
click at [339, 252] on input "text" at bounding box center [421, 250] width 207 height 18
click at [334, 251] on input "text" at bounding box center [421, 250] width 207 height 18
click at [374, 305] on h3 "Security" at bounding box center [405, 307] width 491 height 11
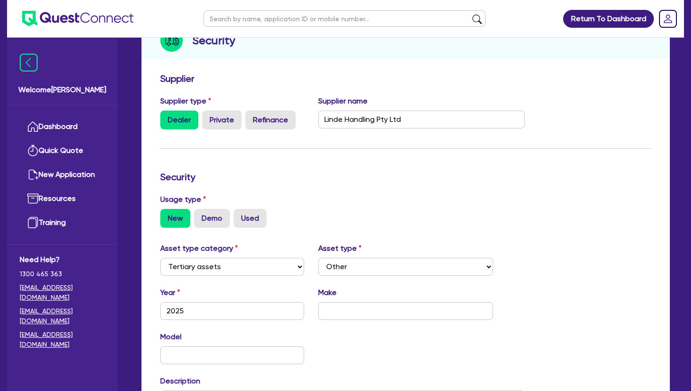
scroll to position [132, 0]
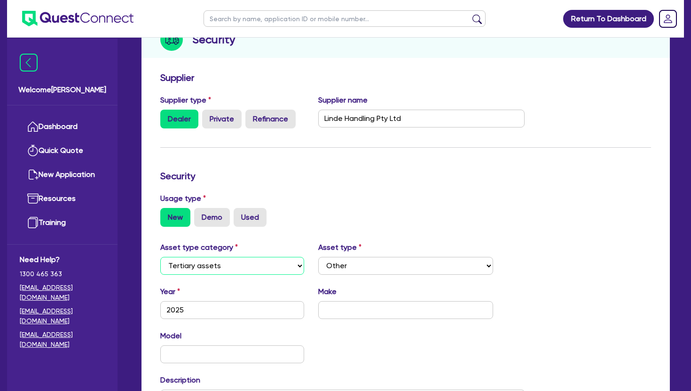
click at [279, 267] on select "Select Cars and light trucks Primary assets Secondary assets Tertiary assets" at bounding box center [232, 266] width 144 height 18
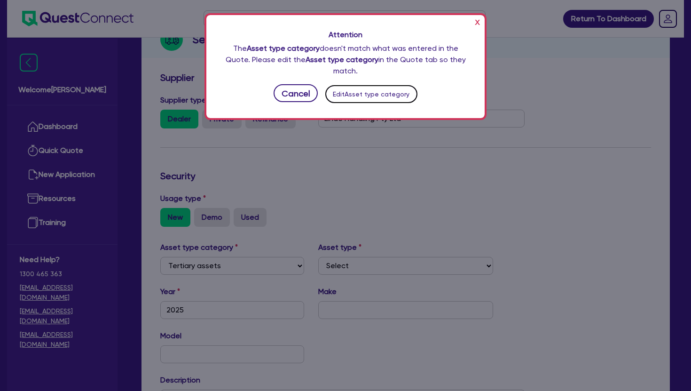
click at [347, 90] on button "Edit Asset type category" at bounding box center [371, 94] width 92 height 18
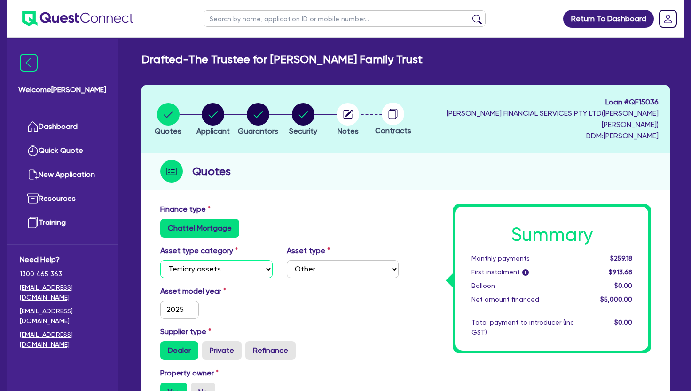
click at [220, 268] on select "Select Cars and light trucks Primary assets Secondary assets Tertiary assets" at bounding box center [216, 269] width 112 height 18
click at [301, 266] on select "Select Generators and compressors Engineering and toolmaking Woodworking and me…" at bounding box center [343, 269] width 112 height 18
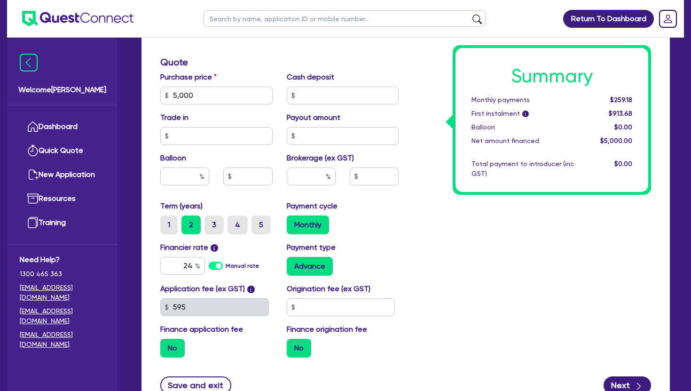
scroll to position [395, 0]
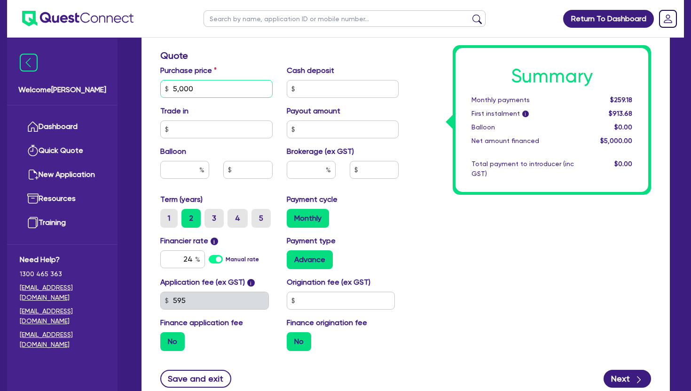
drag, startPoint x: 198, startPoint y: 91, endPoint x: 145, endPoint y: 95, distance: 53.8
click at [145, 95] on div "Finance type Chattel Mortgage Asset type category Select Cars and light trucks …" at bounding box center [406, 105] width 528 height 602
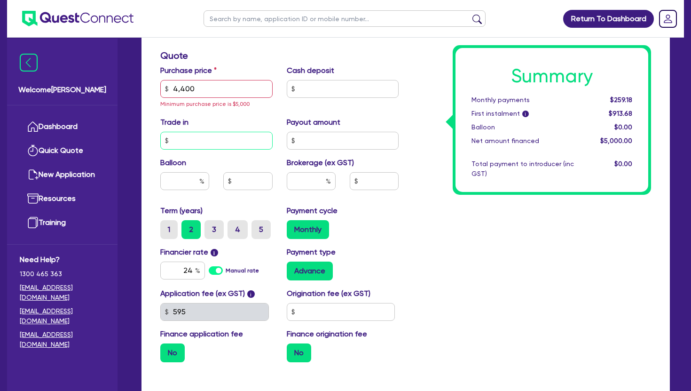
click at [187, 128] on div "Trade in" at bounding box center [216, 133] width 126 height 33
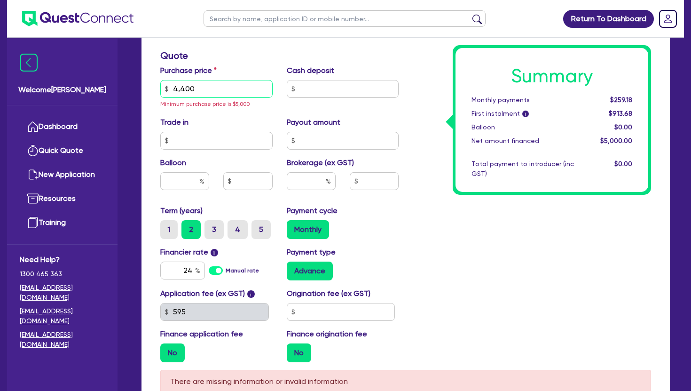
drag, startPoint x: 200, startPoint y: 89, endPoint x: 167, endPoint y: 89, distance: 32.4
click at [167, 89] on div "4,400" at bounding box center [216, 89] width 112 height 18
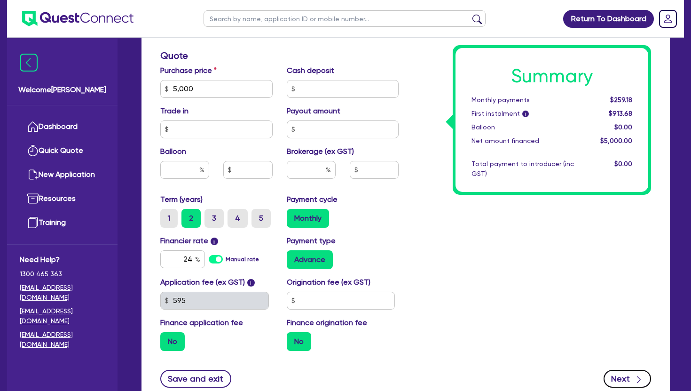
click at [629, 381] on button "Next" at bounding box center [627, 379] width 47 height 18
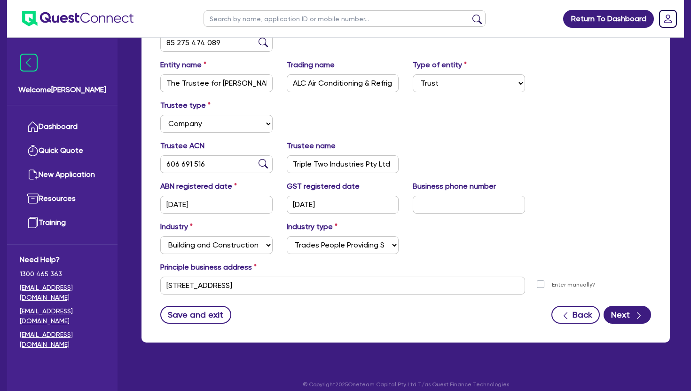
scroll to position [193, 0]
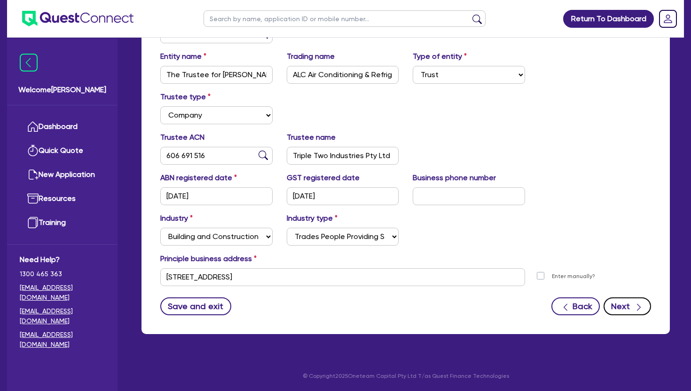
click at [619, 308] on button "Next" at bounding box center [627, 306] width 47 height 18
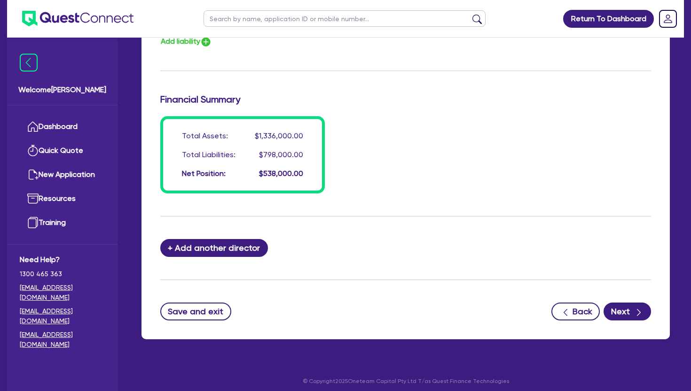
scroll to position [776, 0]
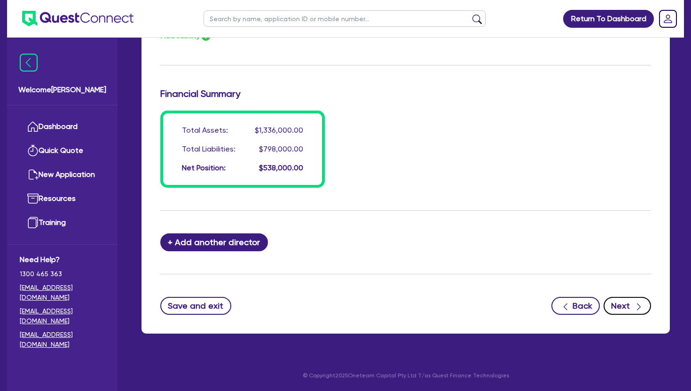
click at [631, 301] on button "Next" at bounding box center [627, 306] width 47 height 18
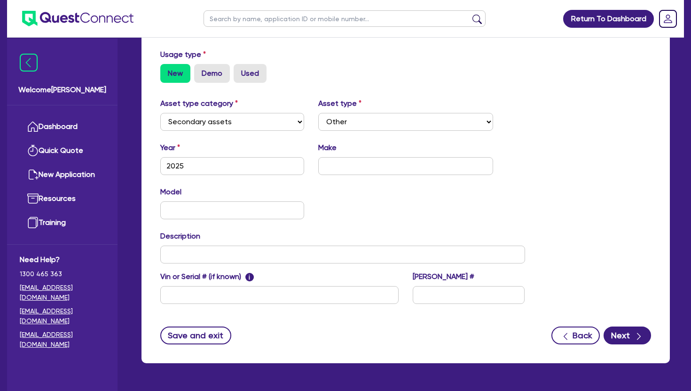
scroll to position [282, 0]
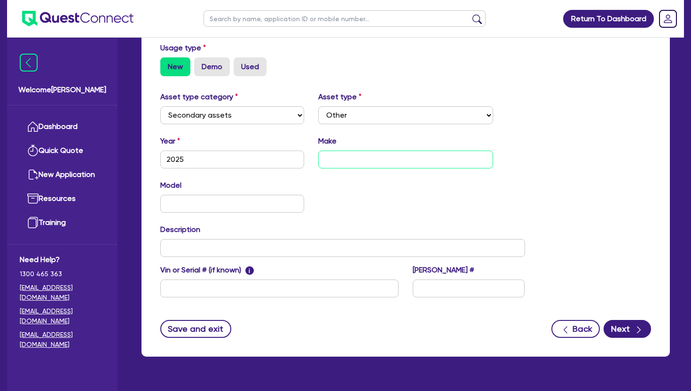
click at [325, 159] on input "text" at bounding box center [405, 159] width 175 height 18
drag, startPoint x: 347, startPoint y: 161, endPoint x: 320, endPoint y: 161, distance: 26.8
click at [320, 161] on input "Linde" at bounding box center [405, 159] width 175 height 18
click at [173, 203] on input "text" at bounding box center [232, 204] width 144 height 18
click at [168, 204] on input "text" at bounding box center [232, 204] width 144 height 18
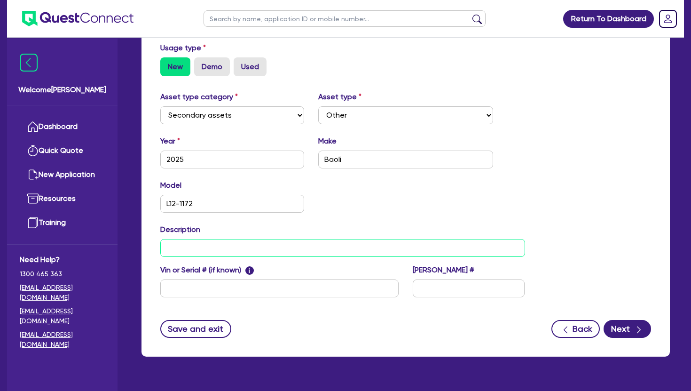
click at [174, 255] on input "text" at bounding box center [342, 248] width 365 height 18
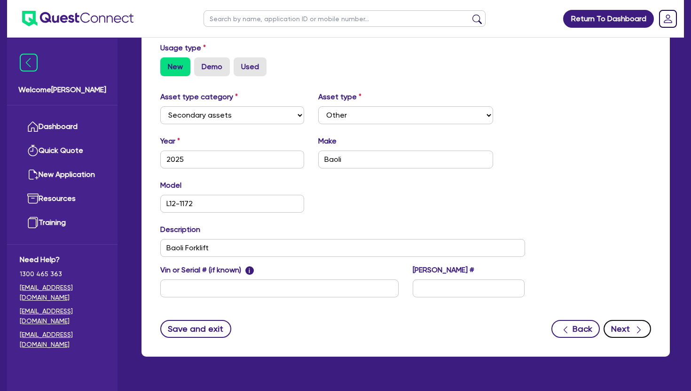
click at [623, 329] on button "Next" at bounding box center [627, 329] width 47 height 18
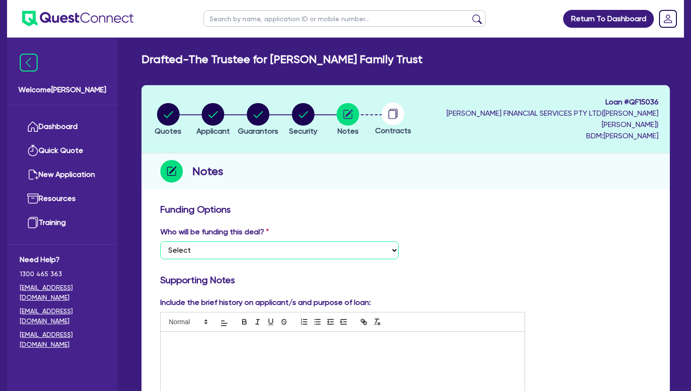
click at [204, 249] on select "Select I want Quest to fund 100% I will fund 100% I will co-fund with Quest Oth…" at bounding box center [279, 250] width 238 height 18
click at [210, 355] on div at bounding box center [343, 366] width 364 height 71
click at [426, 254] on div "Who will be funding this deal? Select I want Quest to fund 100% I will fund 100…" at bounding box center [405, 246] width 505 height 40
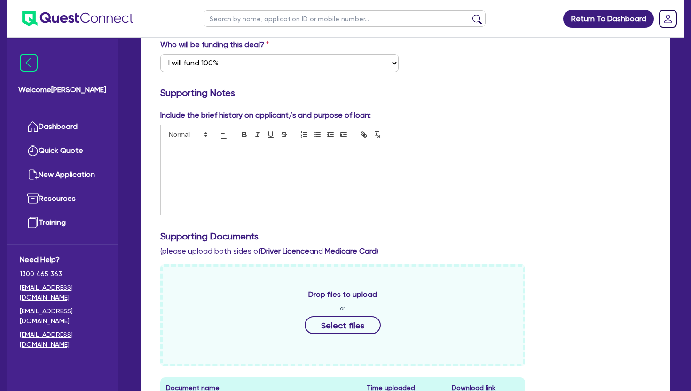
scroll to position [188, 0]
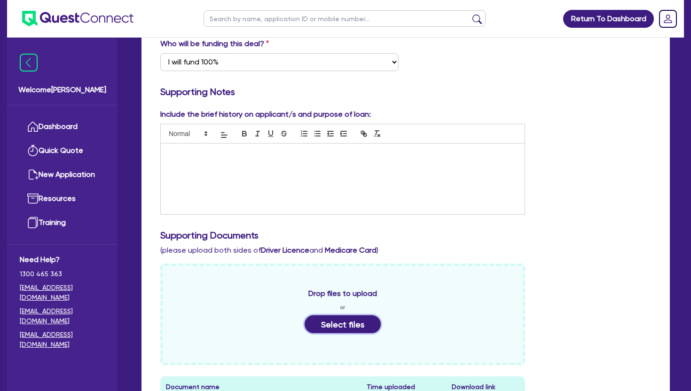
click at [331, 324] on button "Select files" at bounding box center [343, 324] width 76 height 18
click at [342, 328] on button "Select files" at bounding box center [343, 324] width 76 height 18
click at [358, 327] on button "Select files" at bounding box center [343, 324] width 76 height 18
click at [194, 161] on div at bounding box center [343, 178] width 364 height 71
click at [194, 160] on div "air conditioning & refrigeration" at bounding box center [343, 178] width 364 height 71
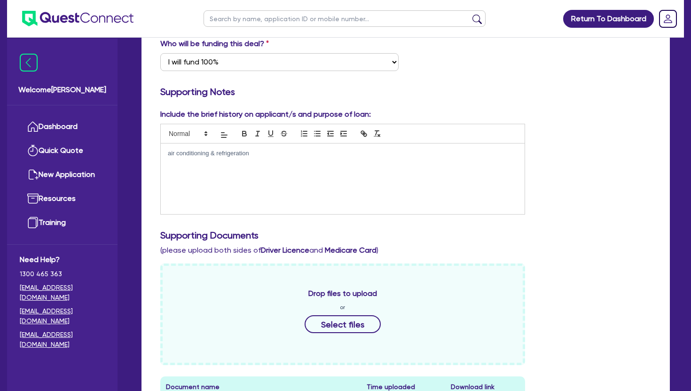
click at [482, 229] on div "Include the brief history on applicant/s and purpose of loan: air conditioning …" at bounding box center [405, 297] width 505 height 376
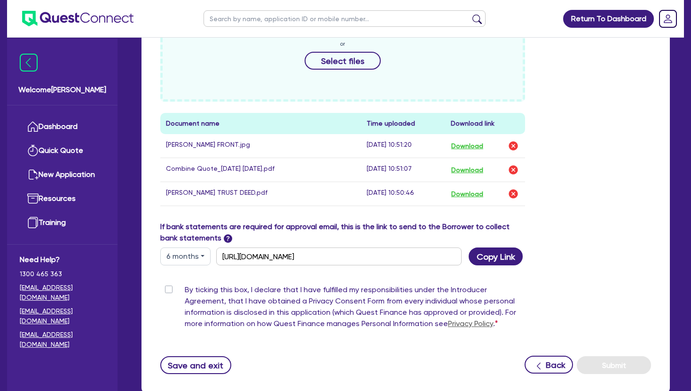
scroll to position [470, 0]
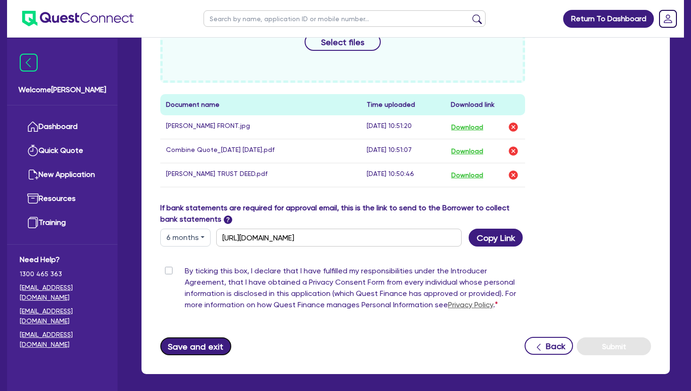
click at [187, 355] on button "Save and exit" at bounding box center [195, 346] width 71 height 18
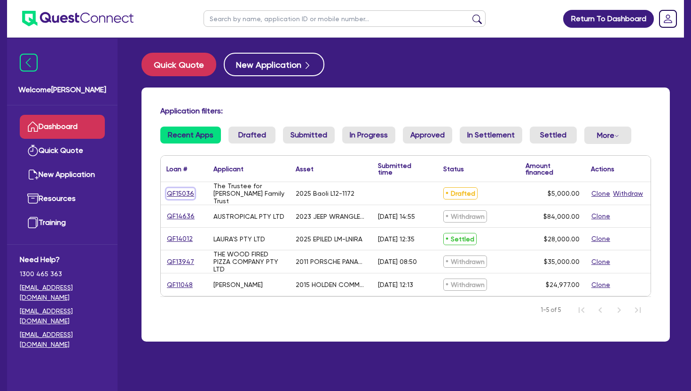
click at [175, 193] on link "QF15036" at bounding box center [180, 193] width 28 height 11
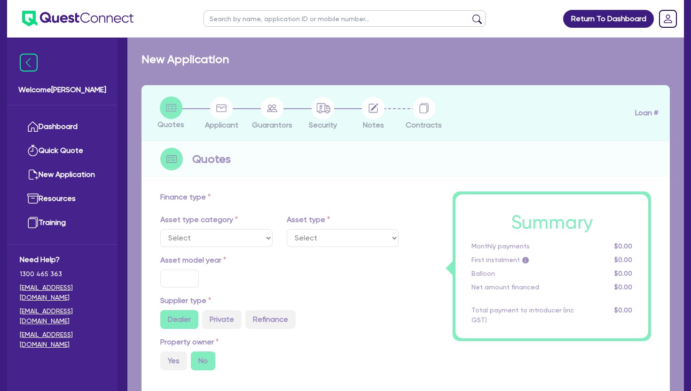
select select "SECONDARY_ASSETS"
type input "2025"
radio input "true"
type input "5,000"
radio input "true"
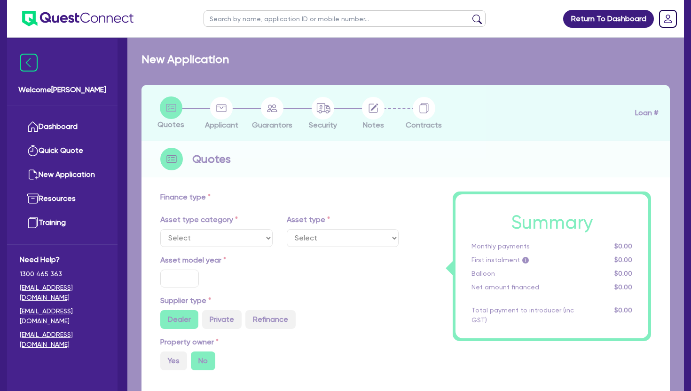
type input "24"
select select "OTHER"
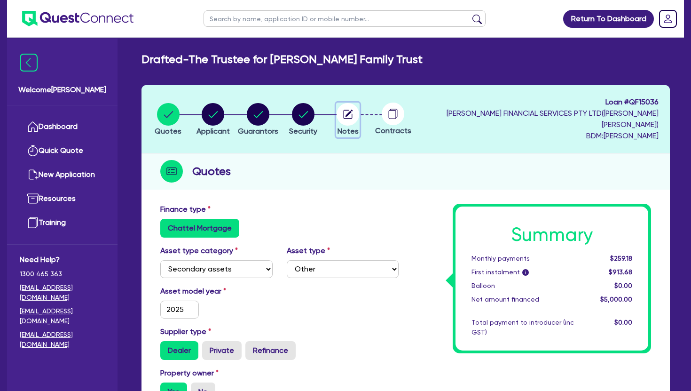
click at [353, 113] on icon "button" at bounding box center [350, 114] width 8 height 8
select select "Quest Finance - Platform Funding"
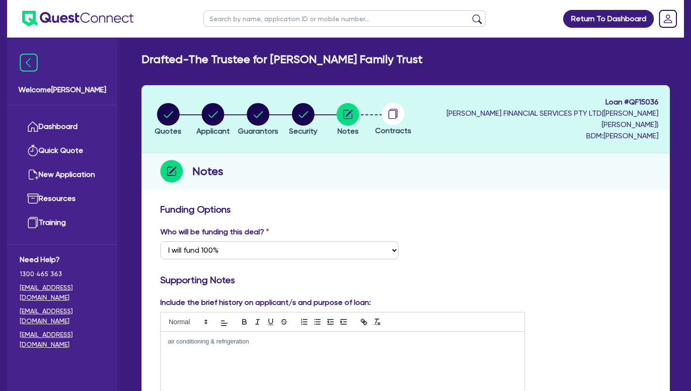
click at [256, 342] on p "air conditioning & refrigeration" at bounding box center [343, 341] width 350 height 8
click at [167, 343] on div "air conditioning & refrigeration" at bounding box center [343, 366] width 364 height 71
click at [280, 345] on p "Business- air conditioning & refrigeration" at bounding box center [343, 341] width 350 height 8
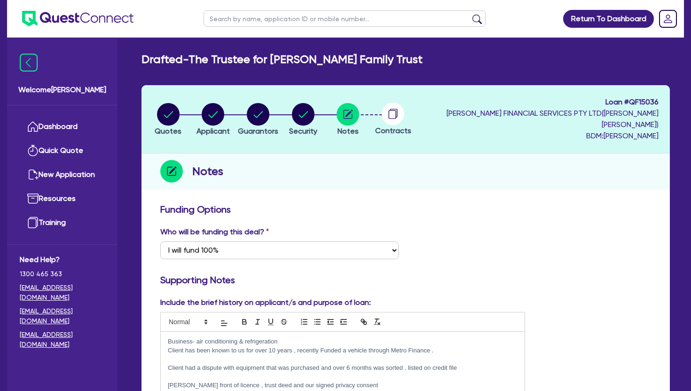
click at [277, 385] on p "Alec front of licence , trust deed and our signed privacy consent" at bounding box center [343, 385] width 350 height 8
click at [324, 384] on p "Alec front of licence , trust deed ,signed privacy consent" at bounding box center [343, 385] width 350 height 8
click at [438, 381] on p "Alec front of licence , trust deed ,signed privacy consent and specs of equipme…" at bounding box center [343, 385] width 350 height 8
click at [536, 278] on h3 "Supporting Notes" at bounding box center [405, 279] width 491 height 11
click at [391, 205] on h3 "Funding Options" at bounding box center [405, 209] width 491 height 11
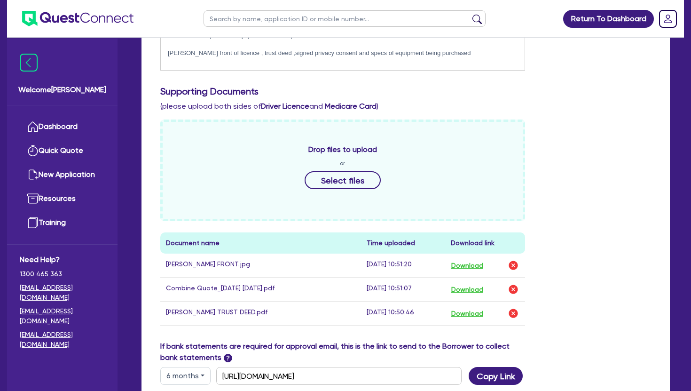
scroll to position [339, 0]
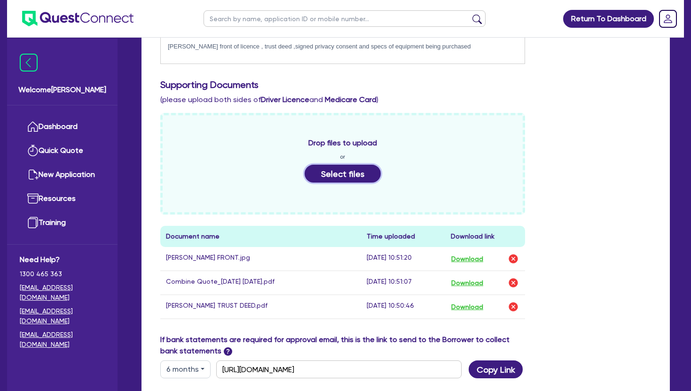
click at [327, 174] on button "Select files" at bounding box center [343, 174] width 76 height 18
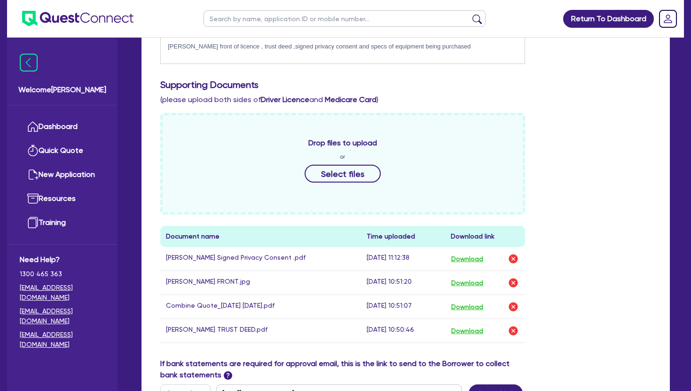
click at [599, 240] on div "Drop files to upload or Select files Document name Time uploaded Download link …" at bounding box center [405, 235] width 505 height 245
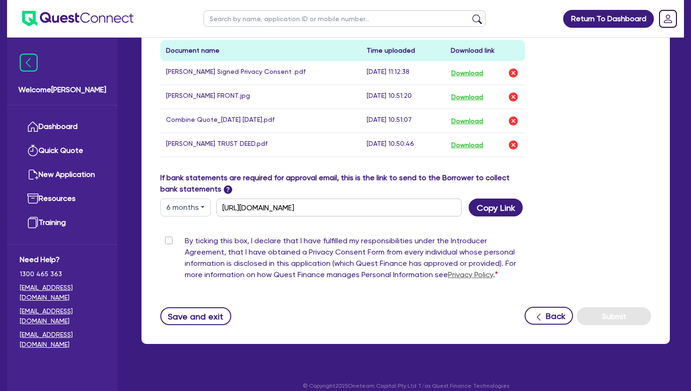
scroll to position [527, 0]
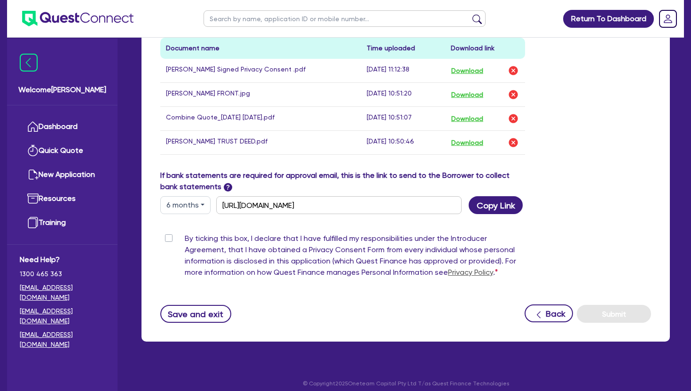
click at [185, 237] on label "By ticking this box, I declare that I have fulfilled my responsibilities under …" at bounding box center [355, 257] width 340 height 49
click at [168, 237] on input "By ticking this box, I declare that I have fulfilled my responsibilities under …" at bounding box center [164, 237] width 8 height 9
checkbox input "true"
click at [609, 313] on button "Submit" at bounding box center [614, 314] width 74 height 18
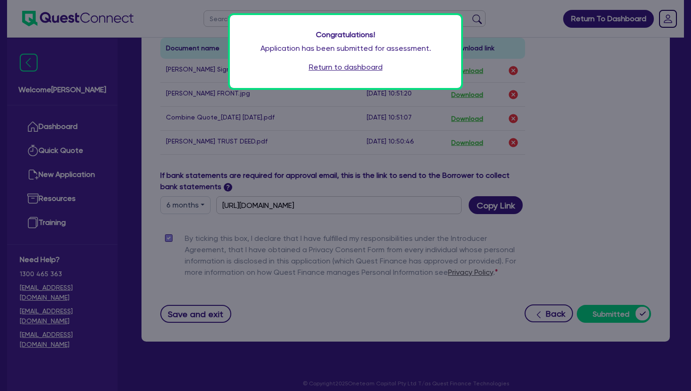
click at [345, 67] on link "Return to dashboard" at bounding box center [346, 67] width 74 height 11
